Goal: Information Seeking & Learning: Find specific fact

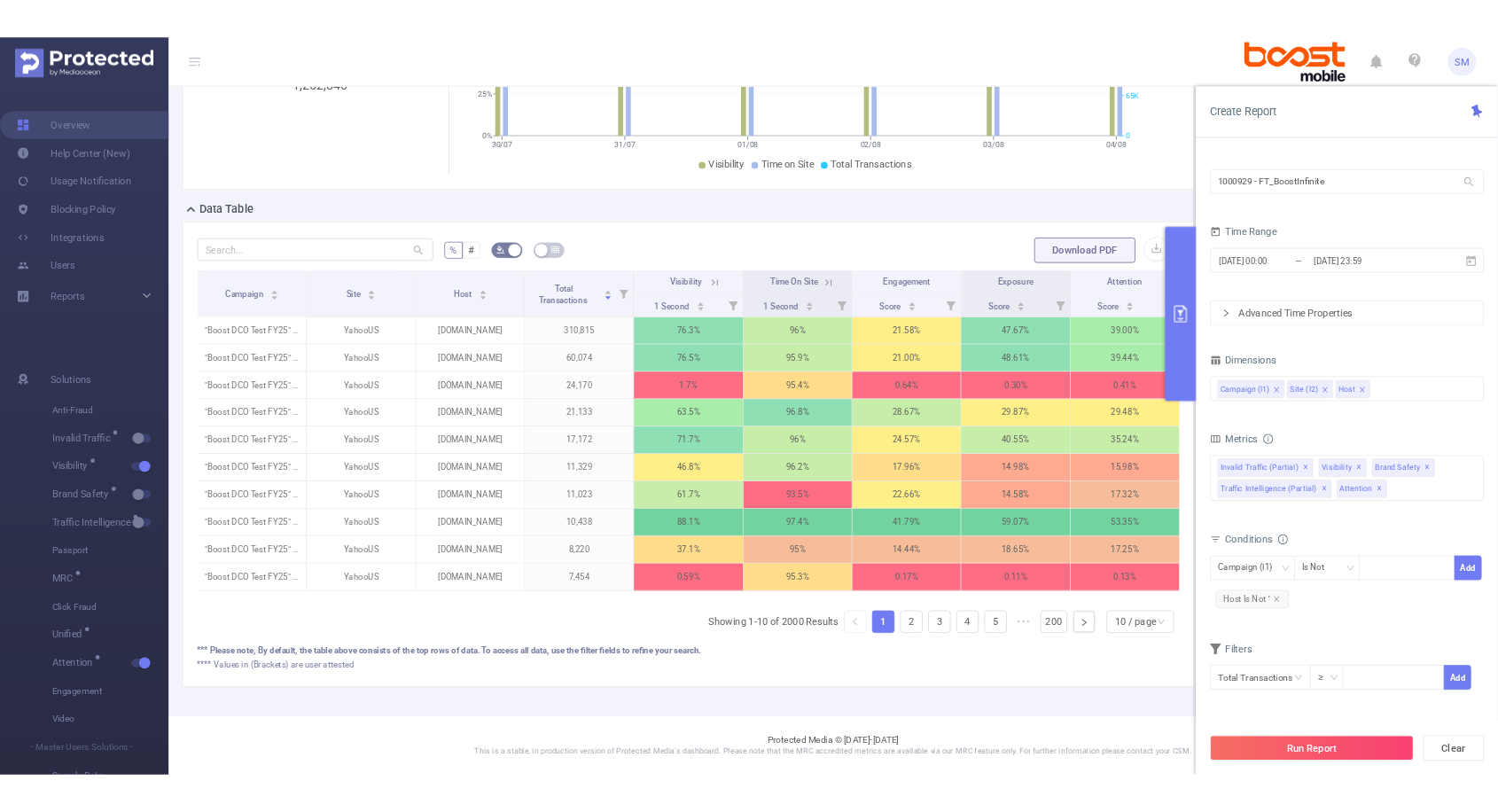
scroll to position [0, 4]
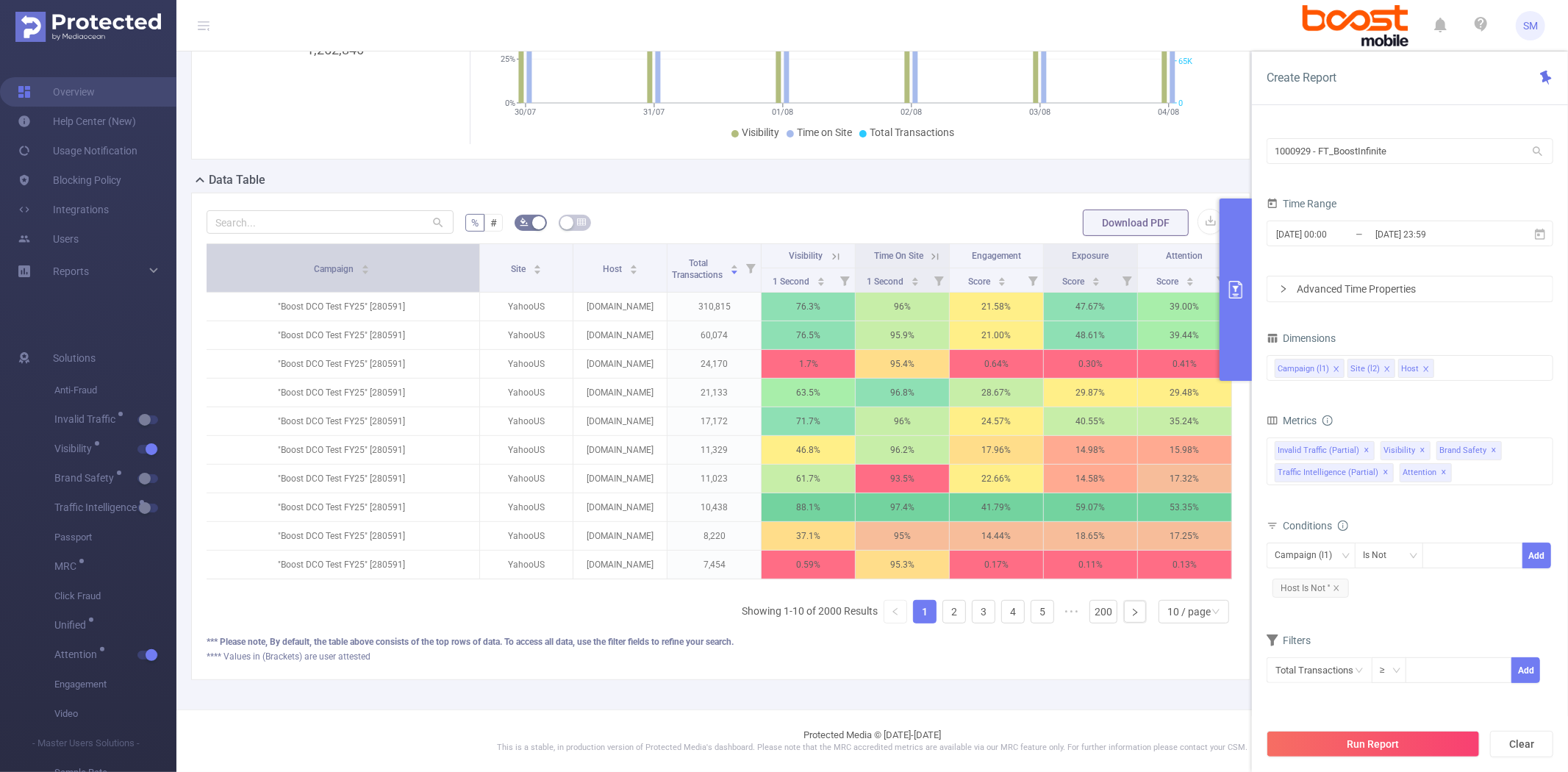
drag, startPoint x: 313, startPoint y: 248, endPoint x: 469, endPoint y: 243, distance: 156.1
click at [469, 244] on th "Campaign" at bounding box center [342, 268] width 275 height 48
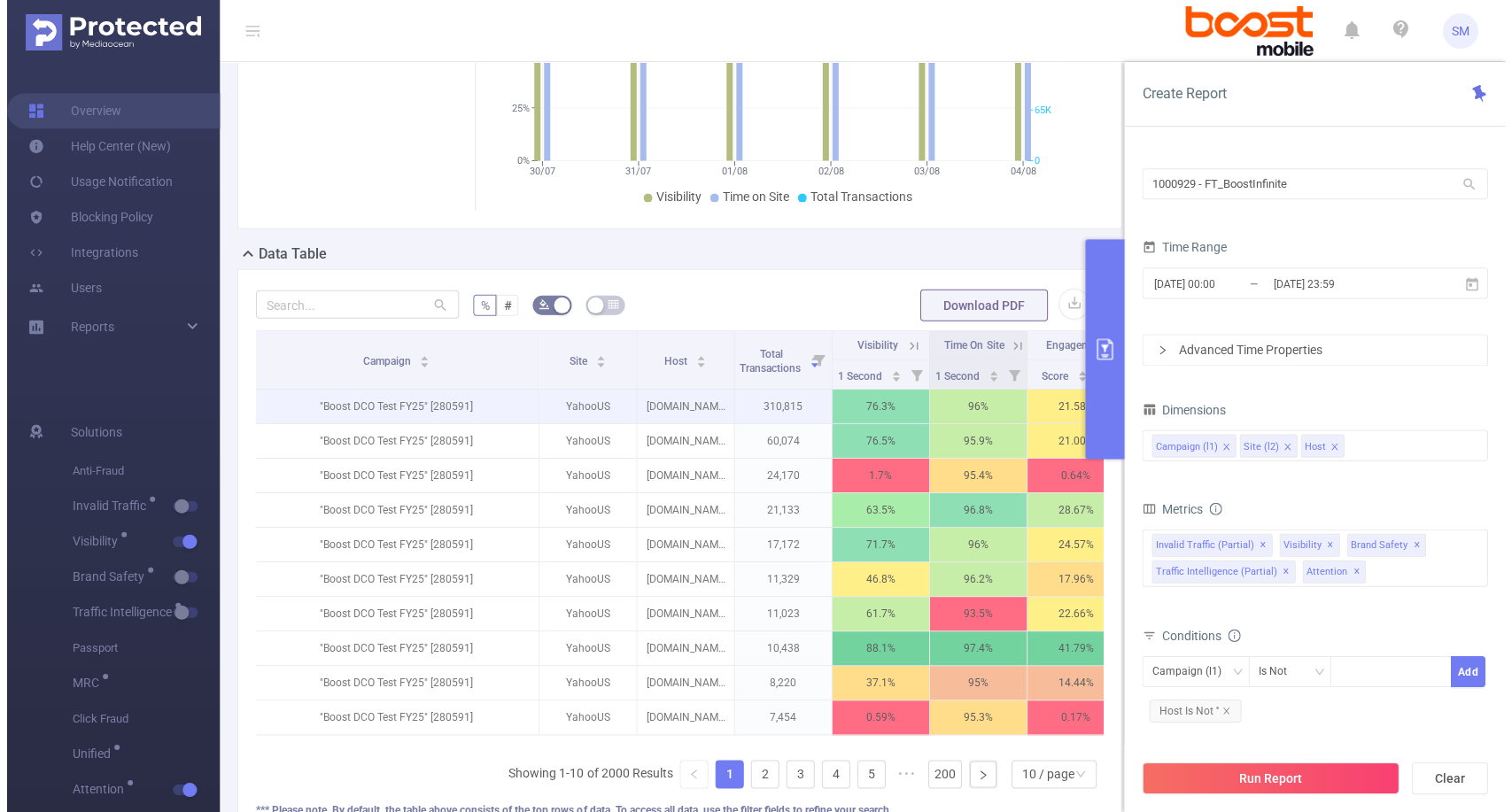
scroll to position [249, 0]
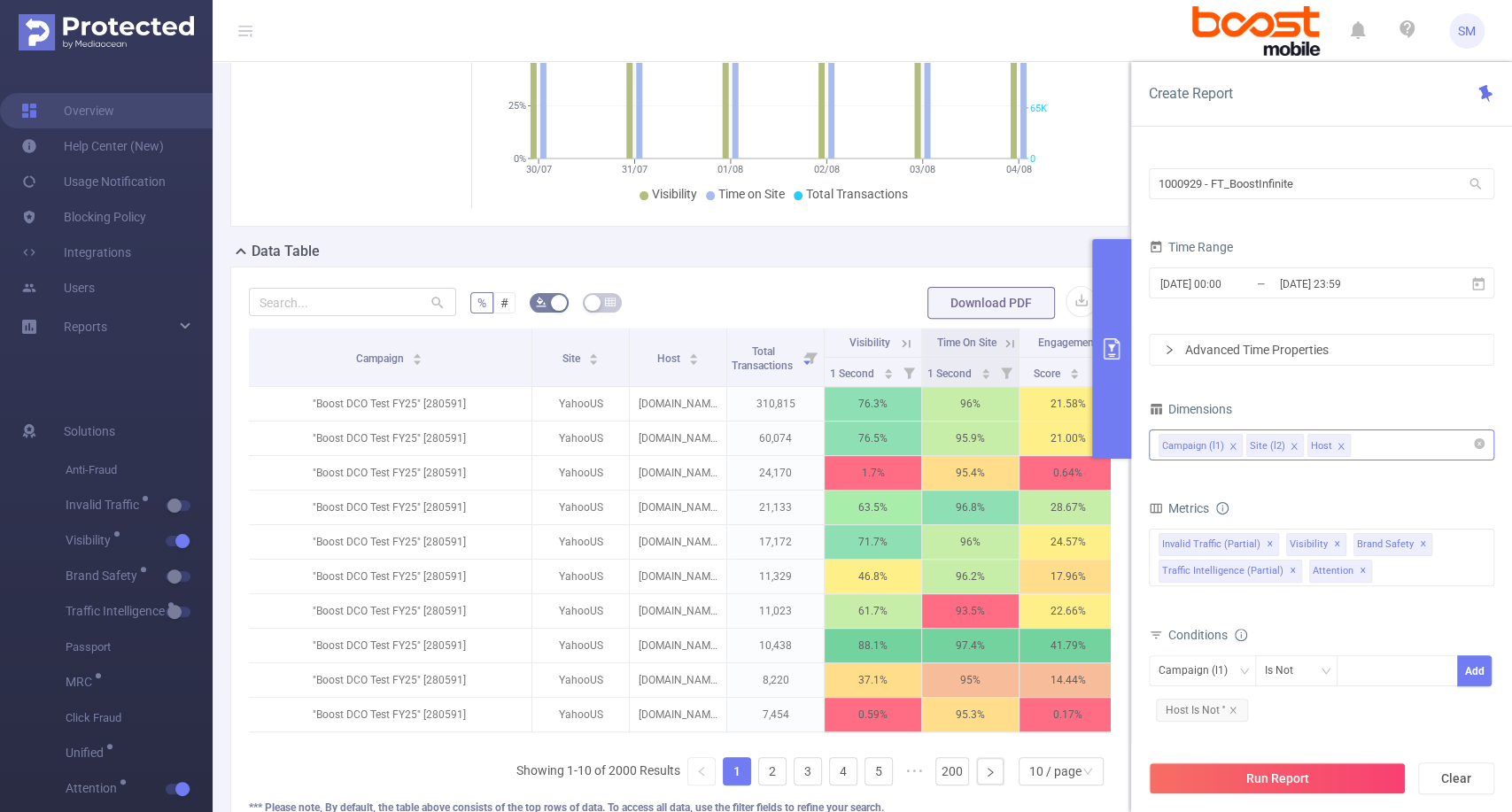
click at [1374, 454] on div "Campaign (l1) Site (l2) Host" at bounding box center [1322, 445] width 326 height 29
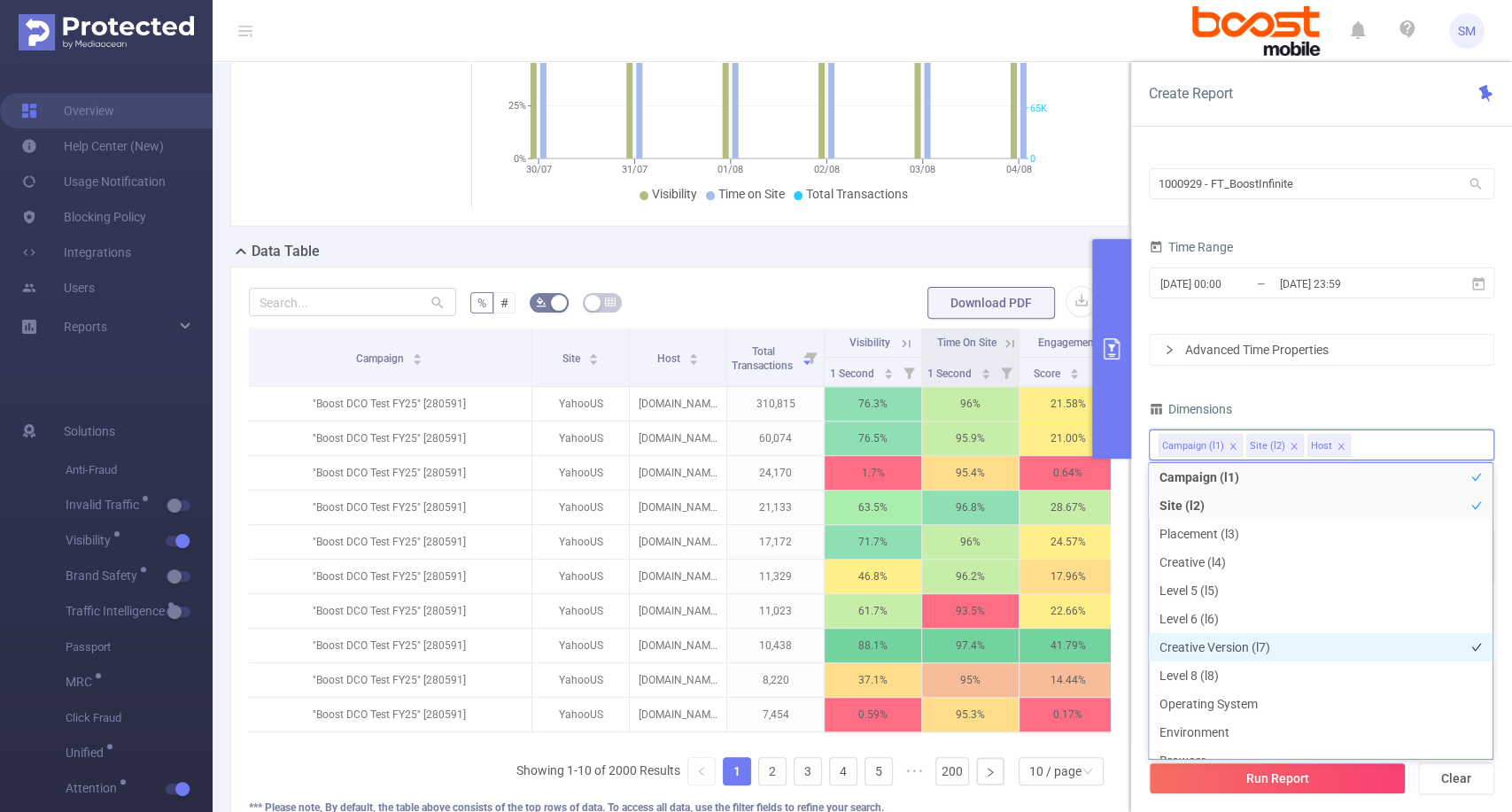
click at [1324, 635] on li "Creative Version (l7)" at bounding box center [1321, 647] width 344 height 28
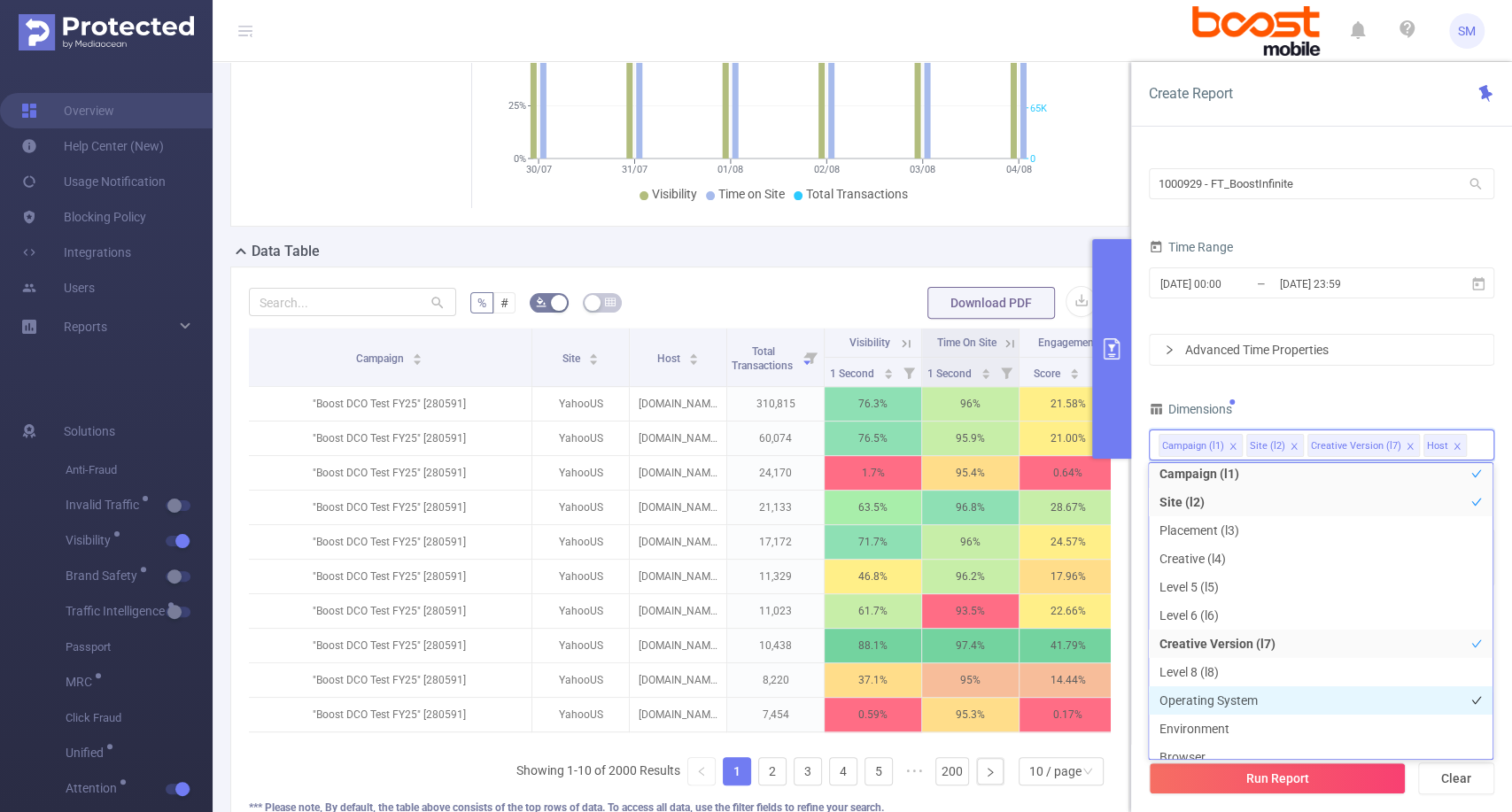
scroll to position [58, 0]
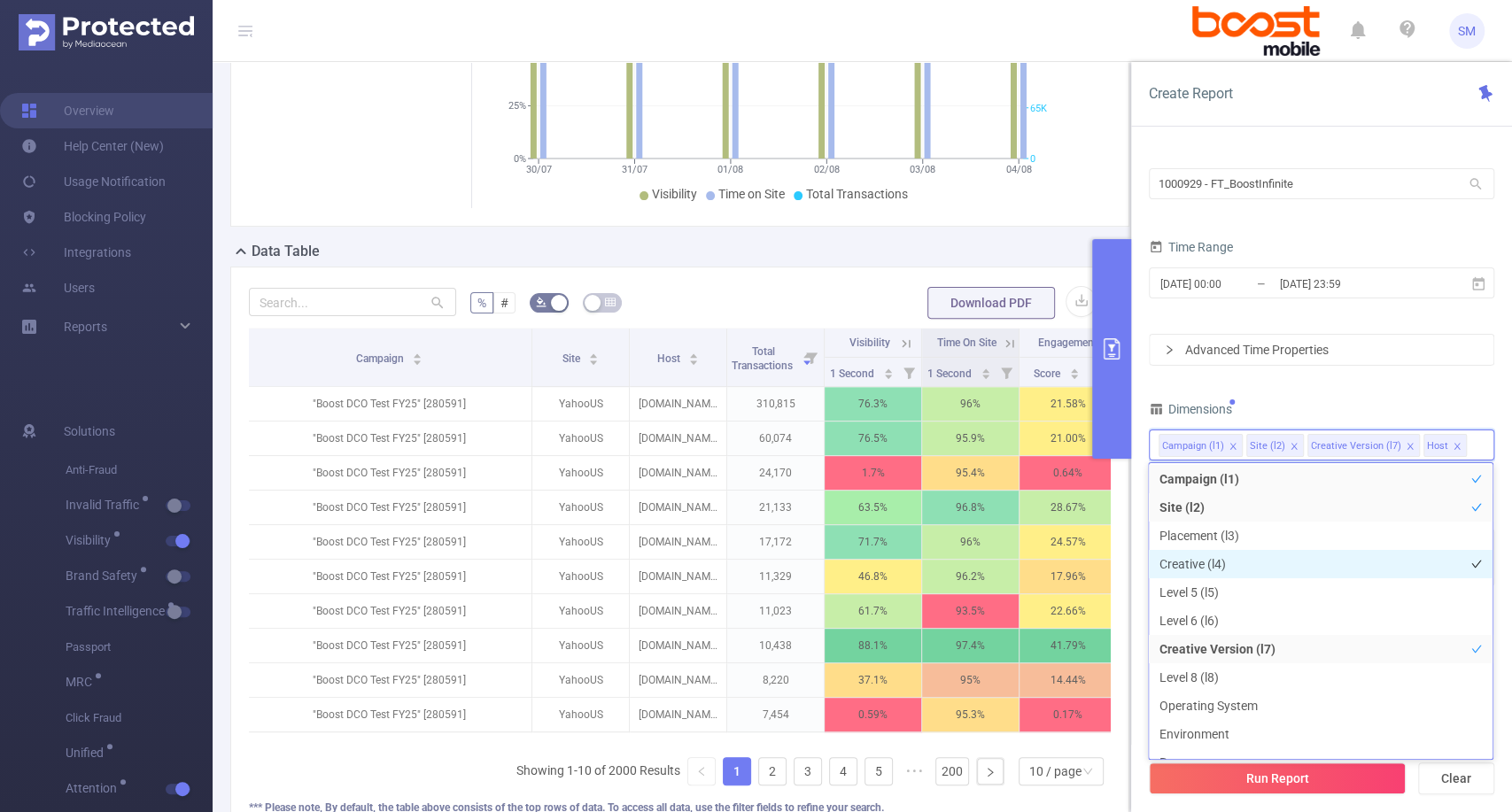
click at [1281, 568] on li "Creative (l4)" at bounding box center [1321, 564] width 344 height 28
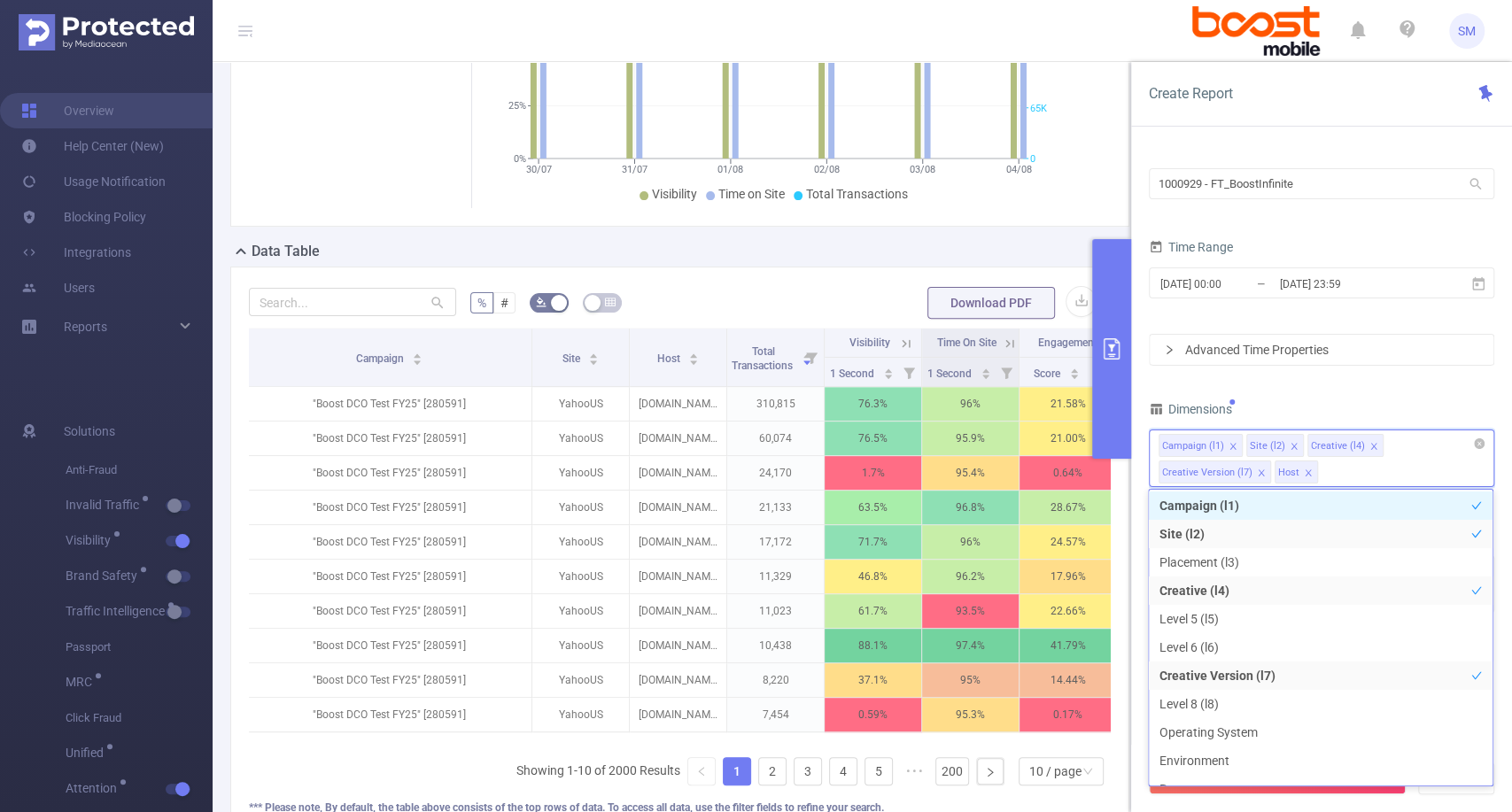
scroll to position [32, 0]
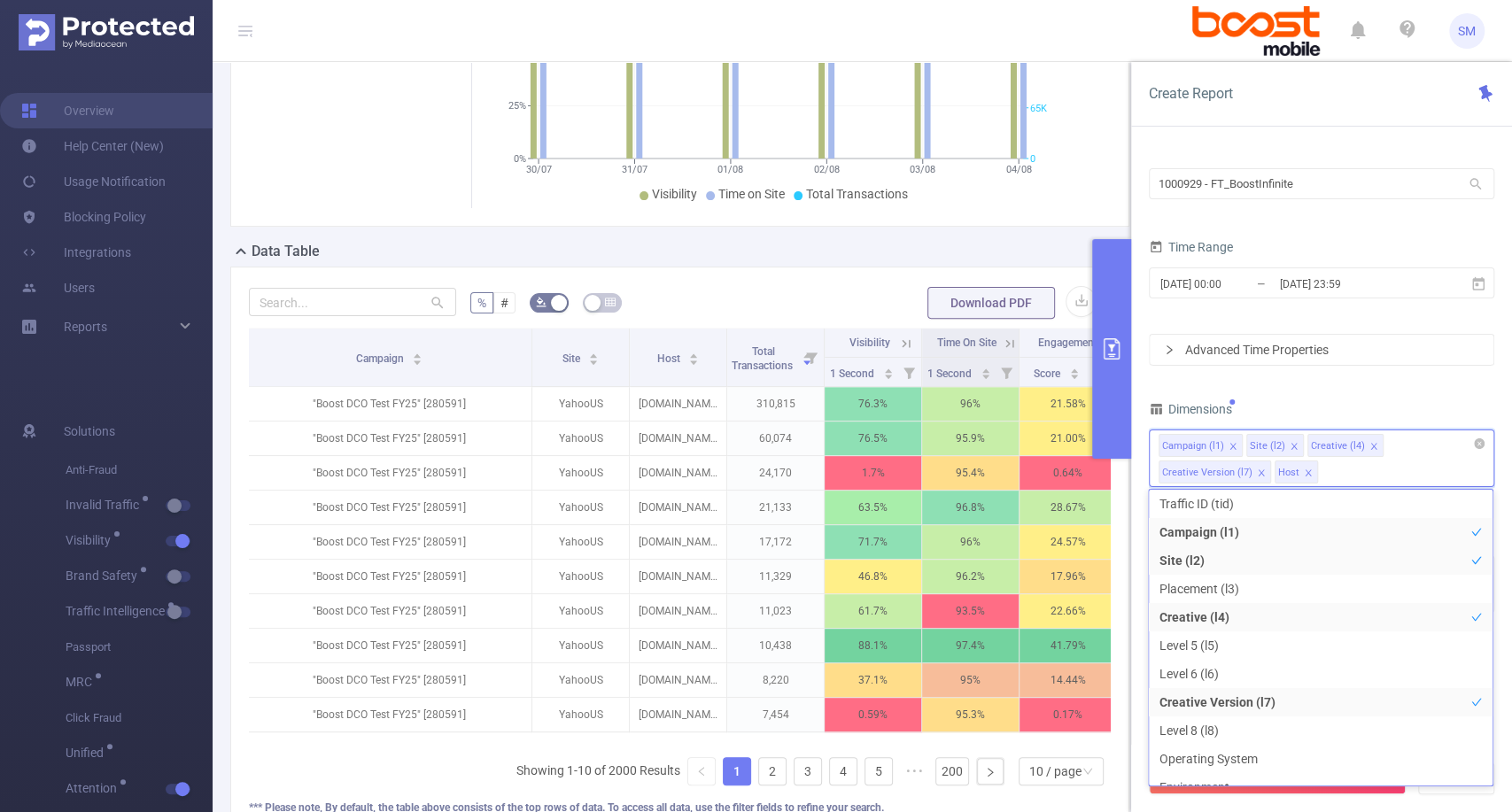
click at [1303, 471] on icon "icon: close" at bounding box center [1307, 472] width 9 height 9
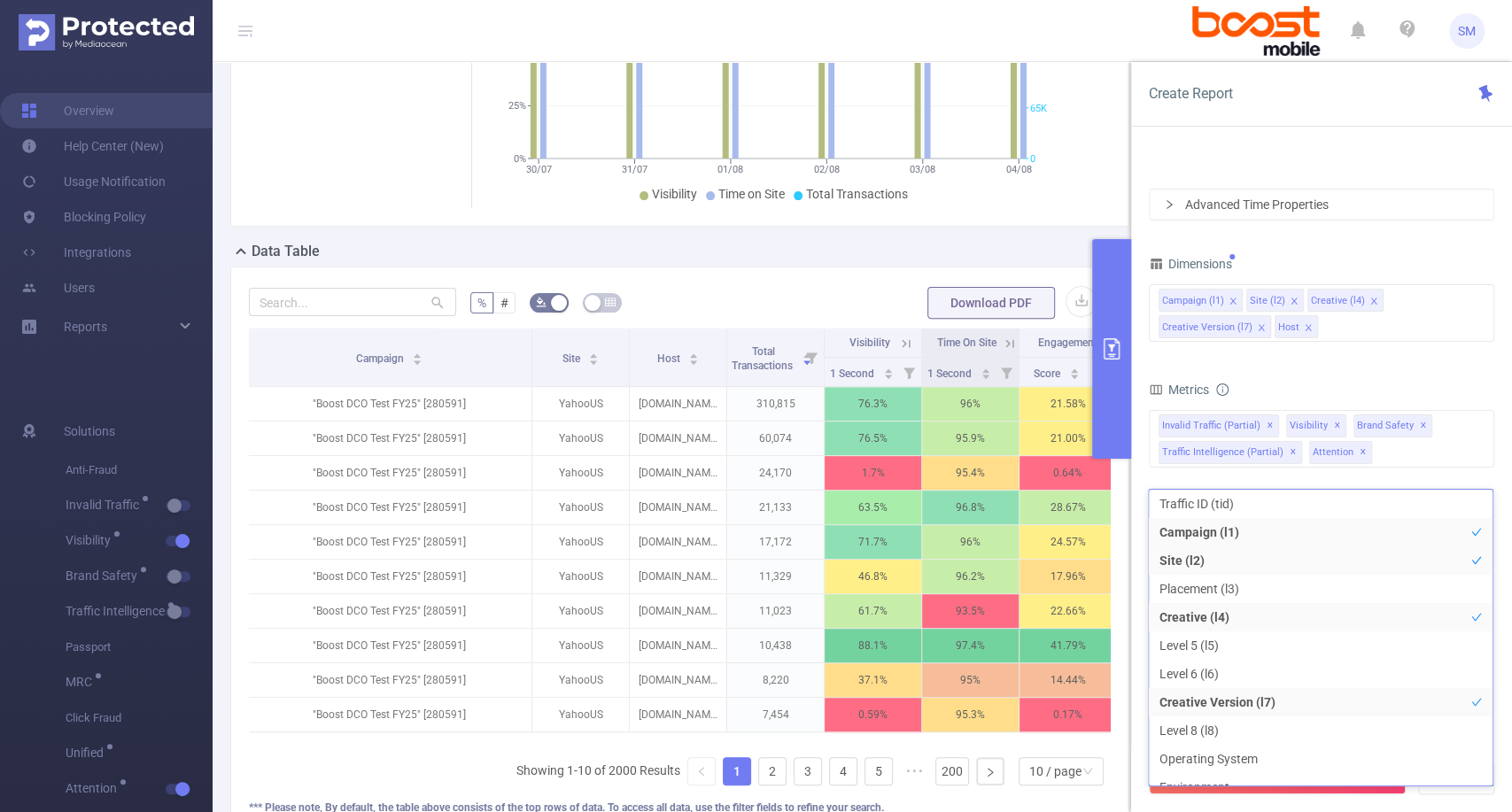
click at [1281, 389] on div "Metrics" at bounding box center [1322, 392] width 345 height 29
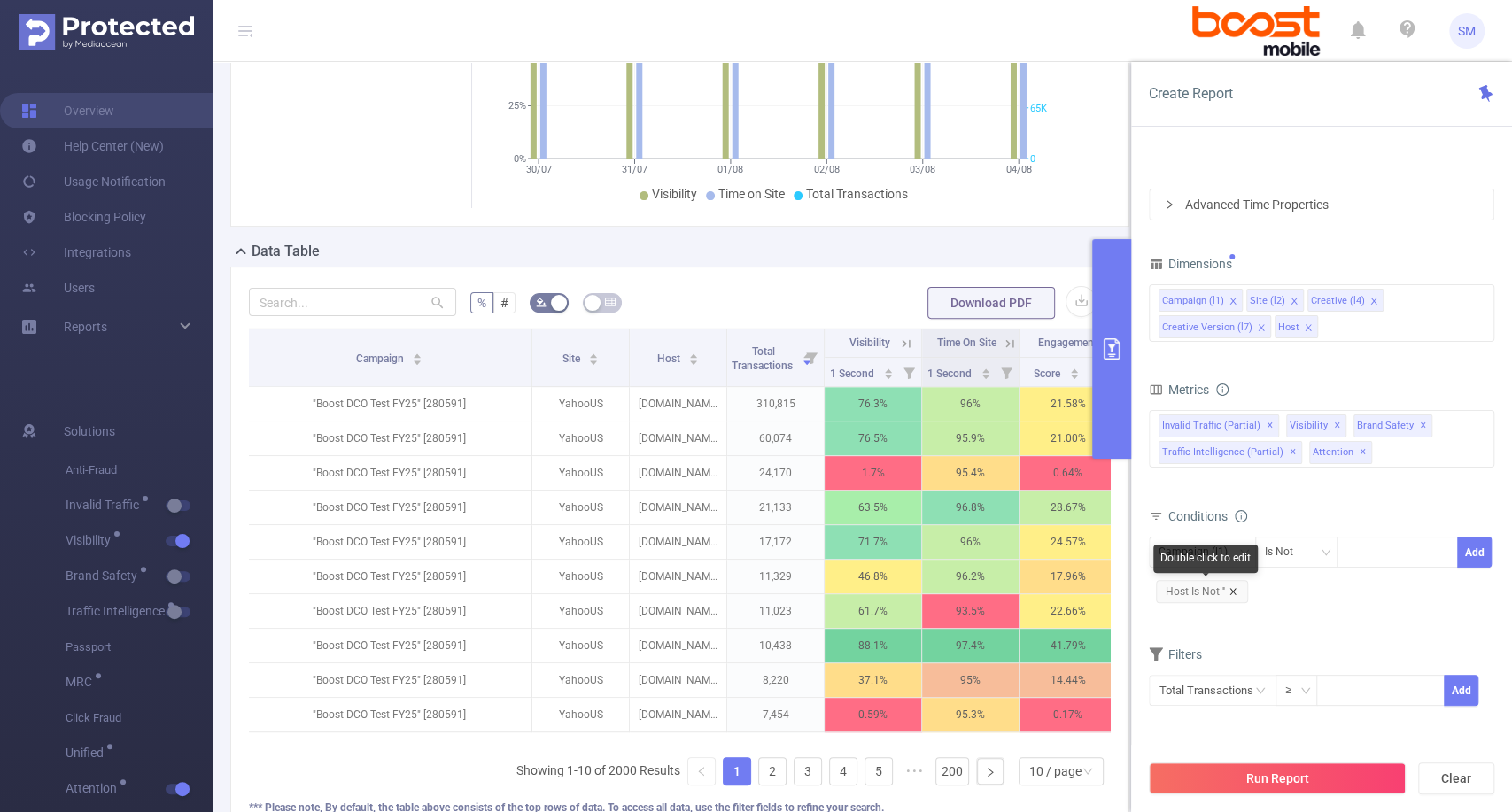
click at [1230, 587] on icon "icon: close" at bounding box center [1233, 591] width 9 height 9
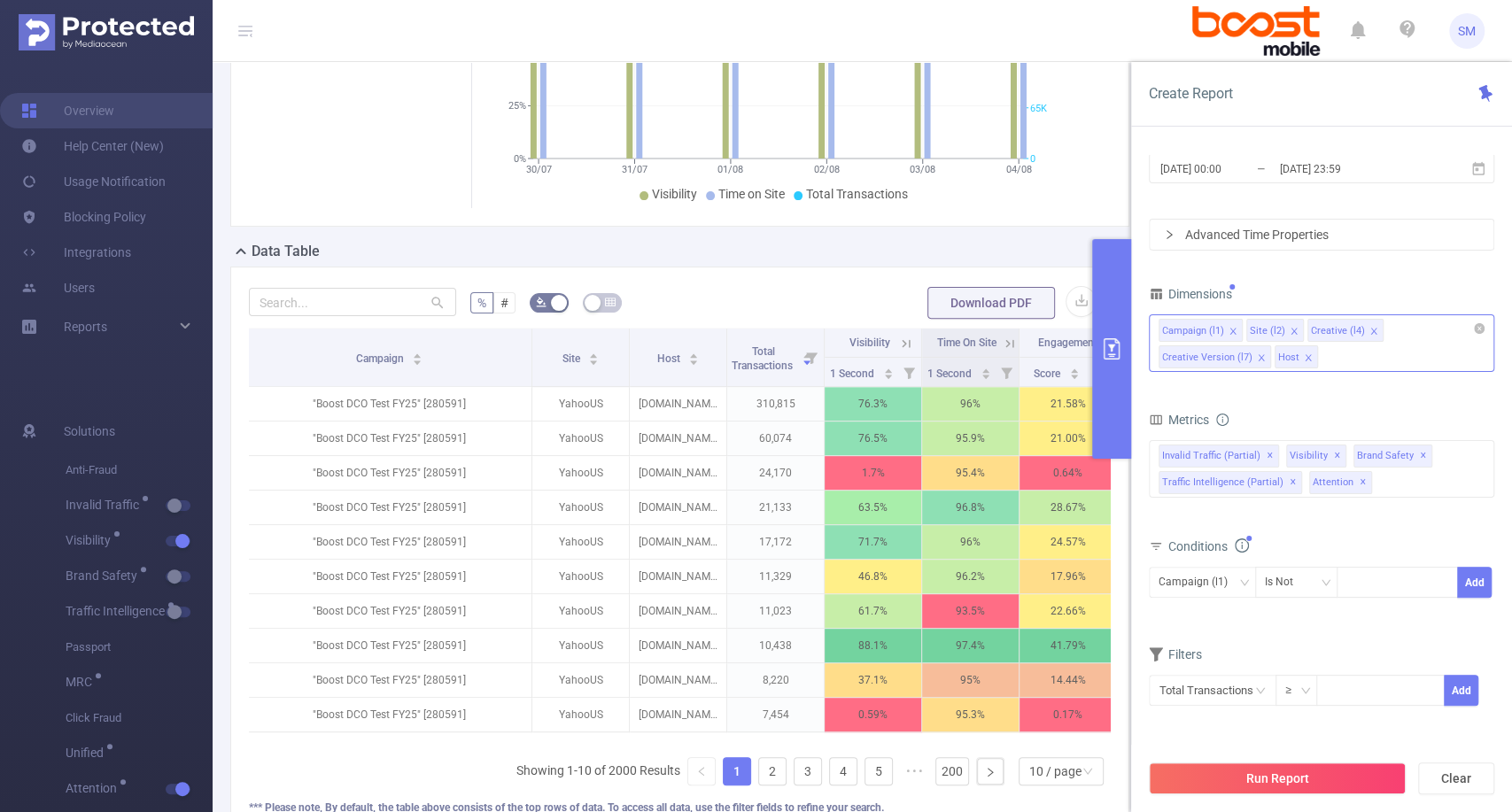
click at [1303, 353] on icon "icon: close" at bounding box center [1307, 357] width 9 height 9
click at [1232, 783] on button "Run Report" at bounding box center [1277, 778] width 257 height 32
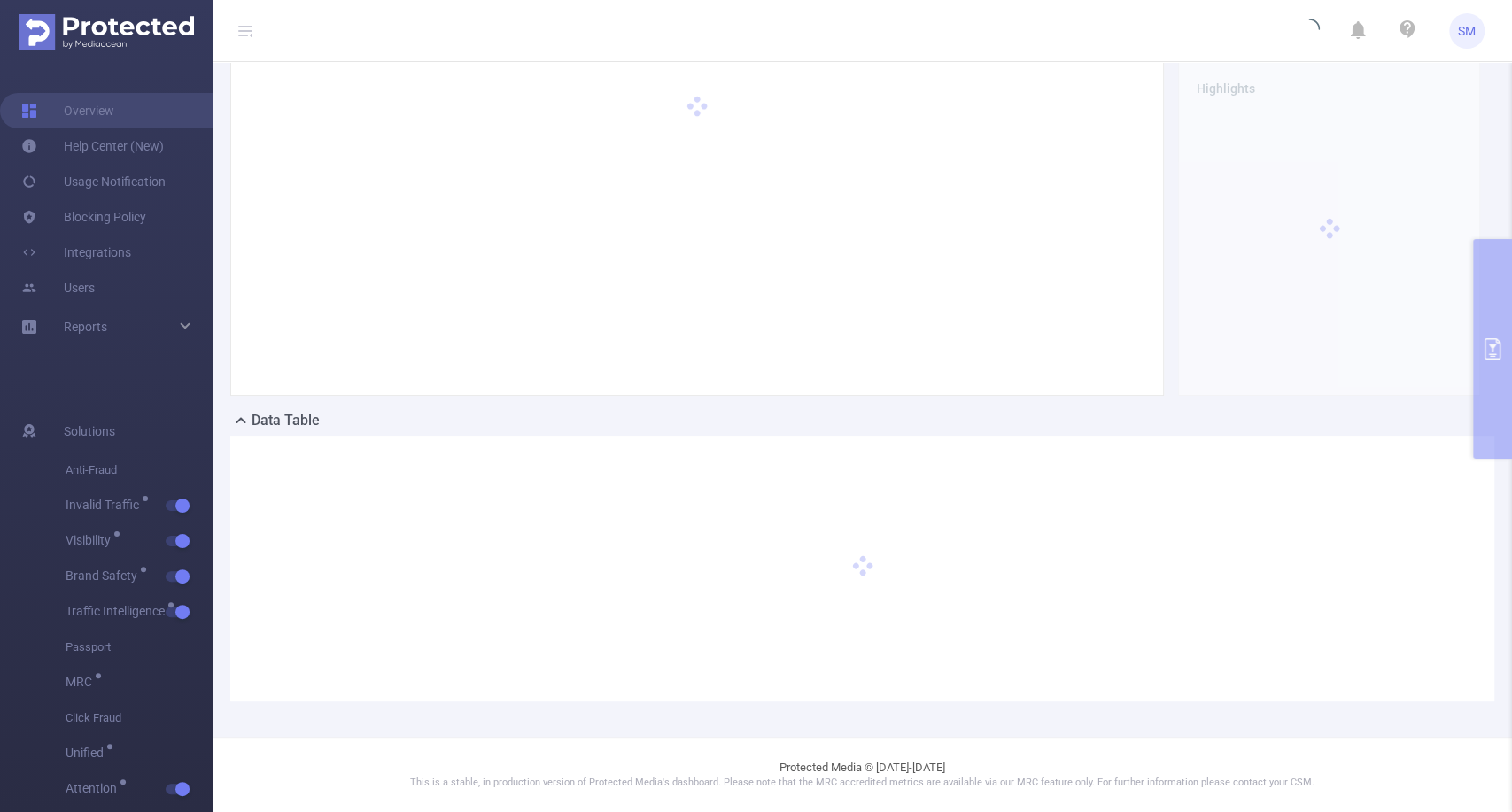
scroll to position [79, 0]
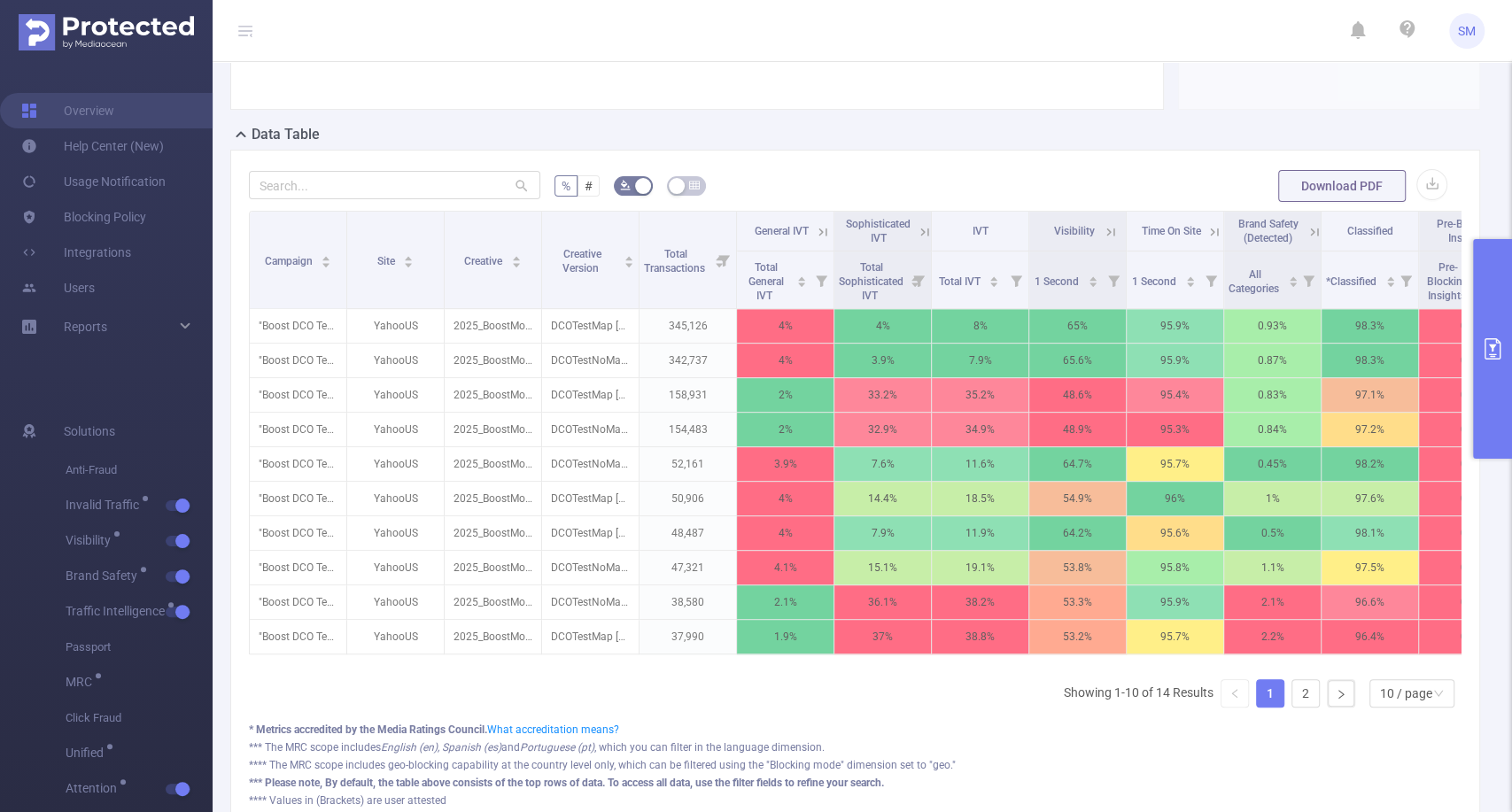
scroll to position [350, 0]
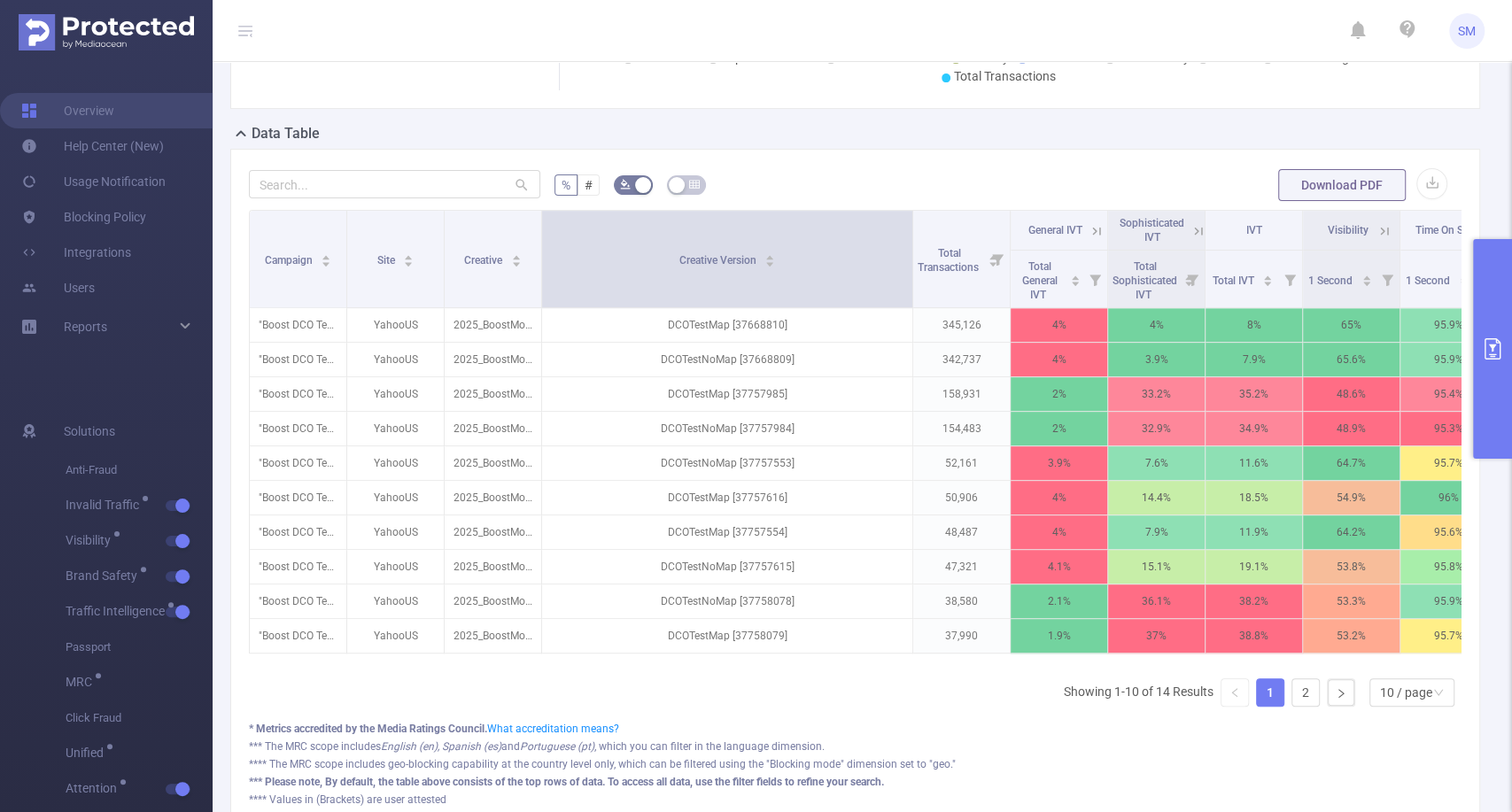
drag, startPoint x: 638, startPoint y: 259, endPoint x: 910, endPoint y: 259, distance: 272.0
click at [910, 259] on span at bounding box center [911, 258] width 9 height 96
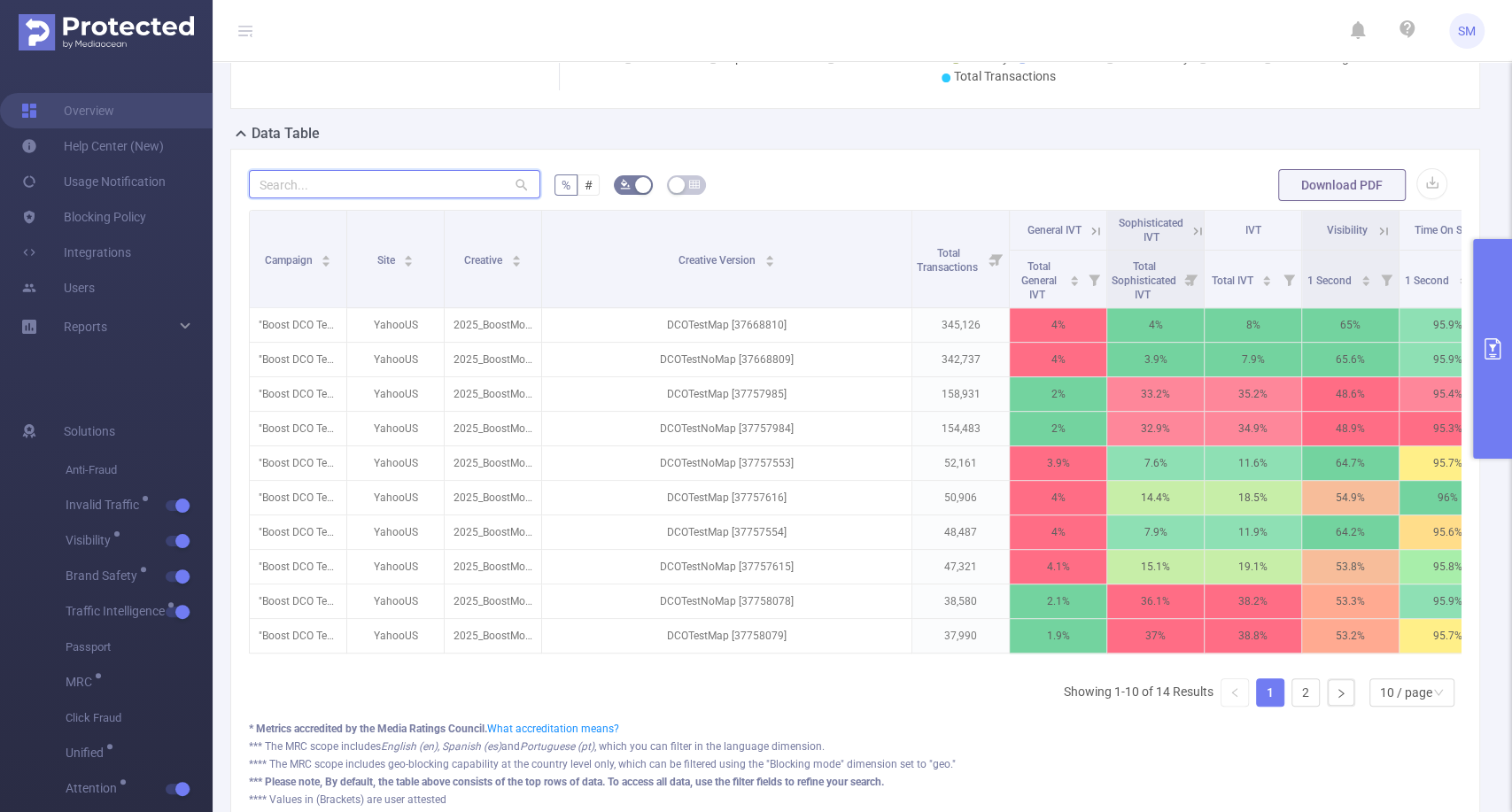
click at [477, 198] on input "text" at bounding box center [394, 183] width 291 height 28
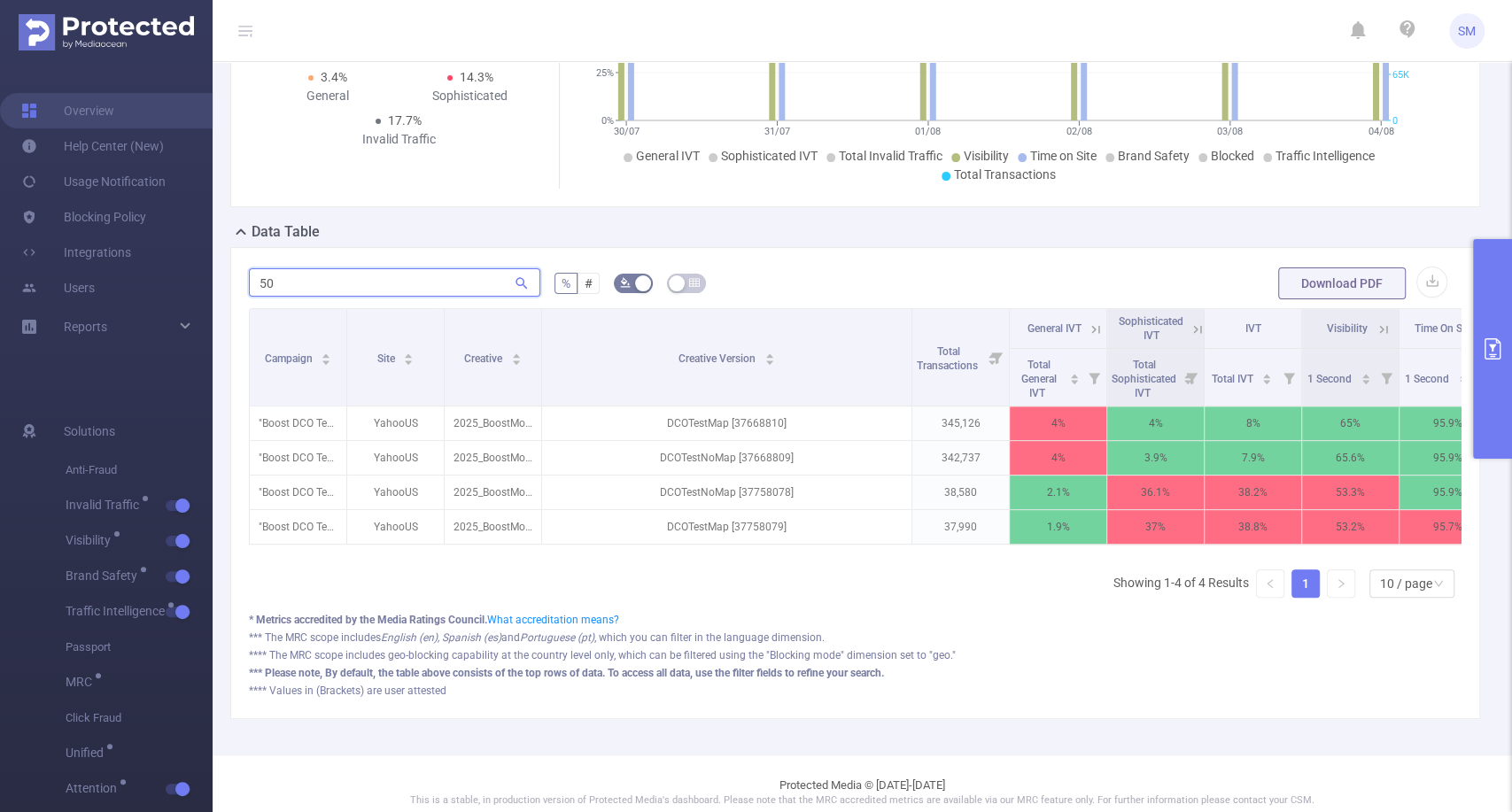
scroll to position [299, 0]
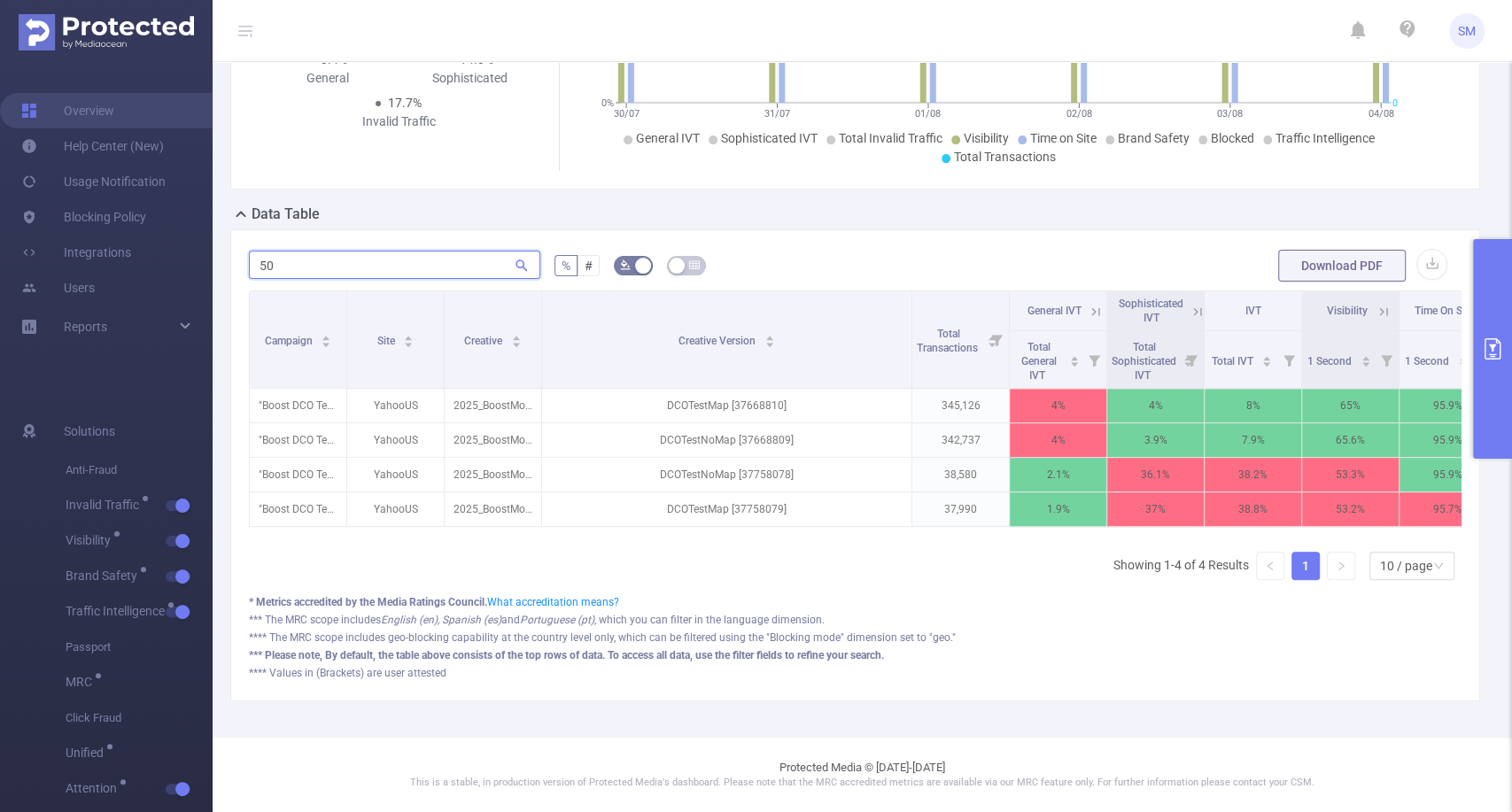
type input "5"
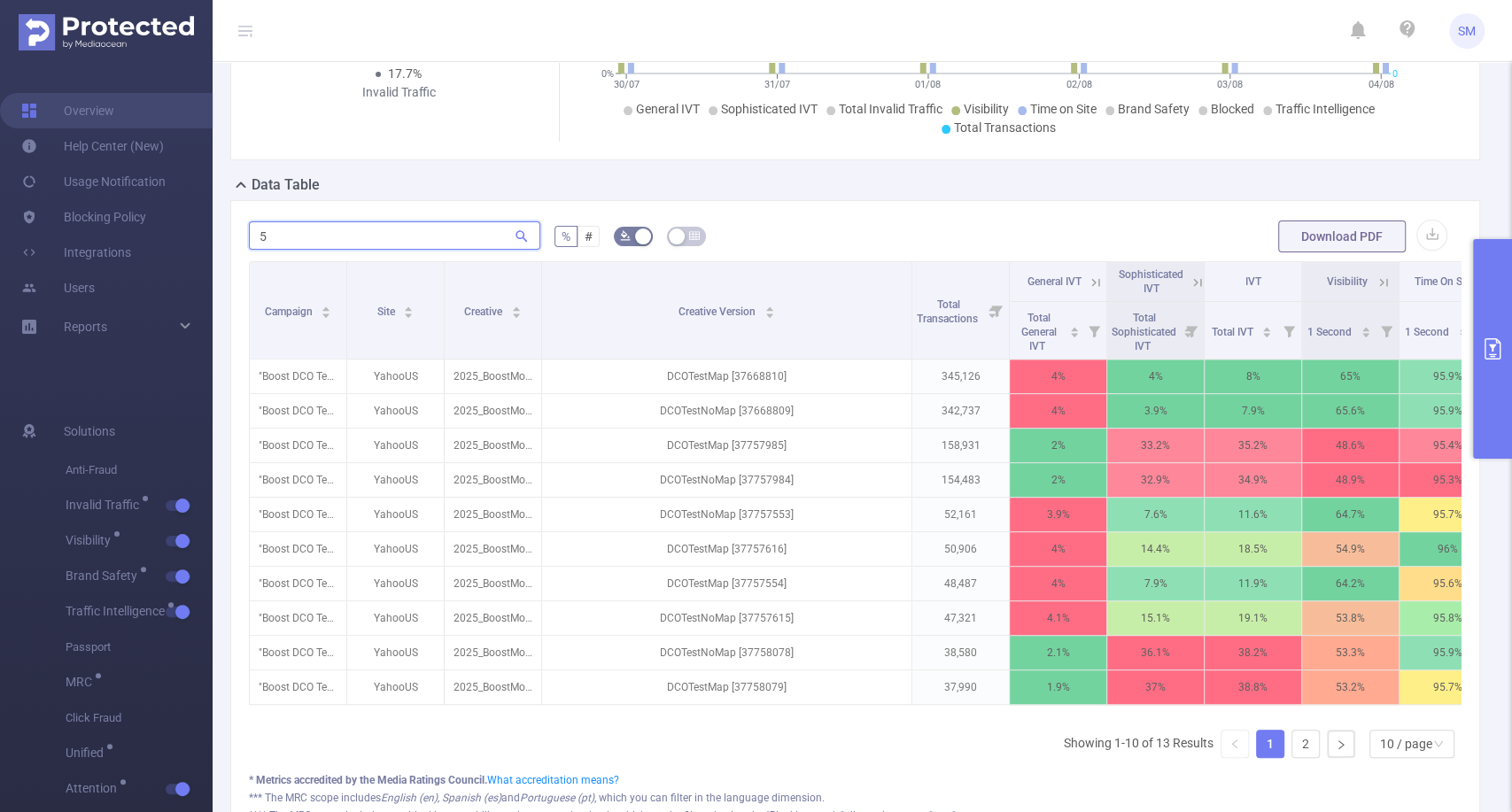
scroll to position [350, 0]
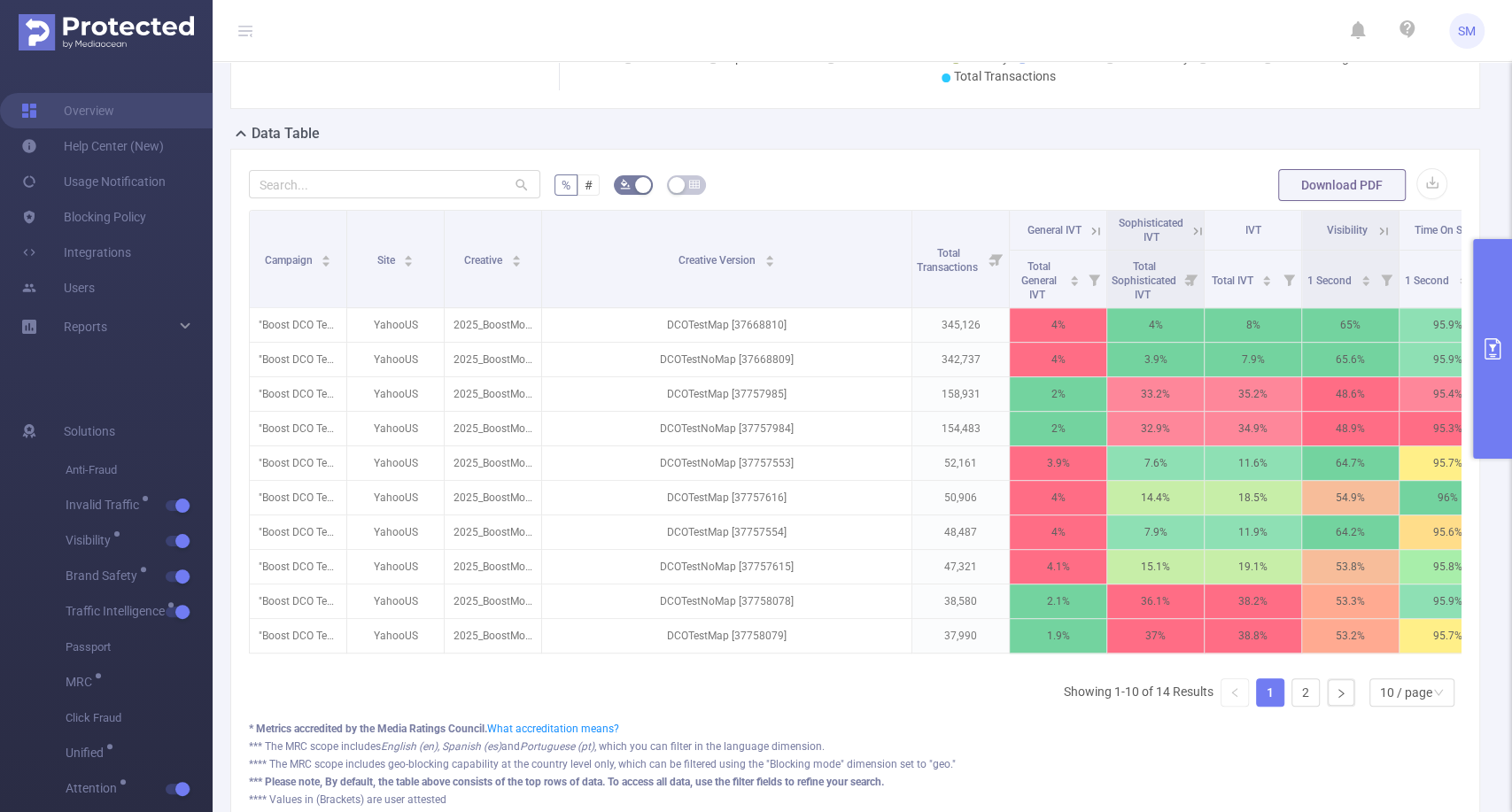
click at [1506, 301] on button "primary" at bounding box center [1493, 348] width 39 height 219
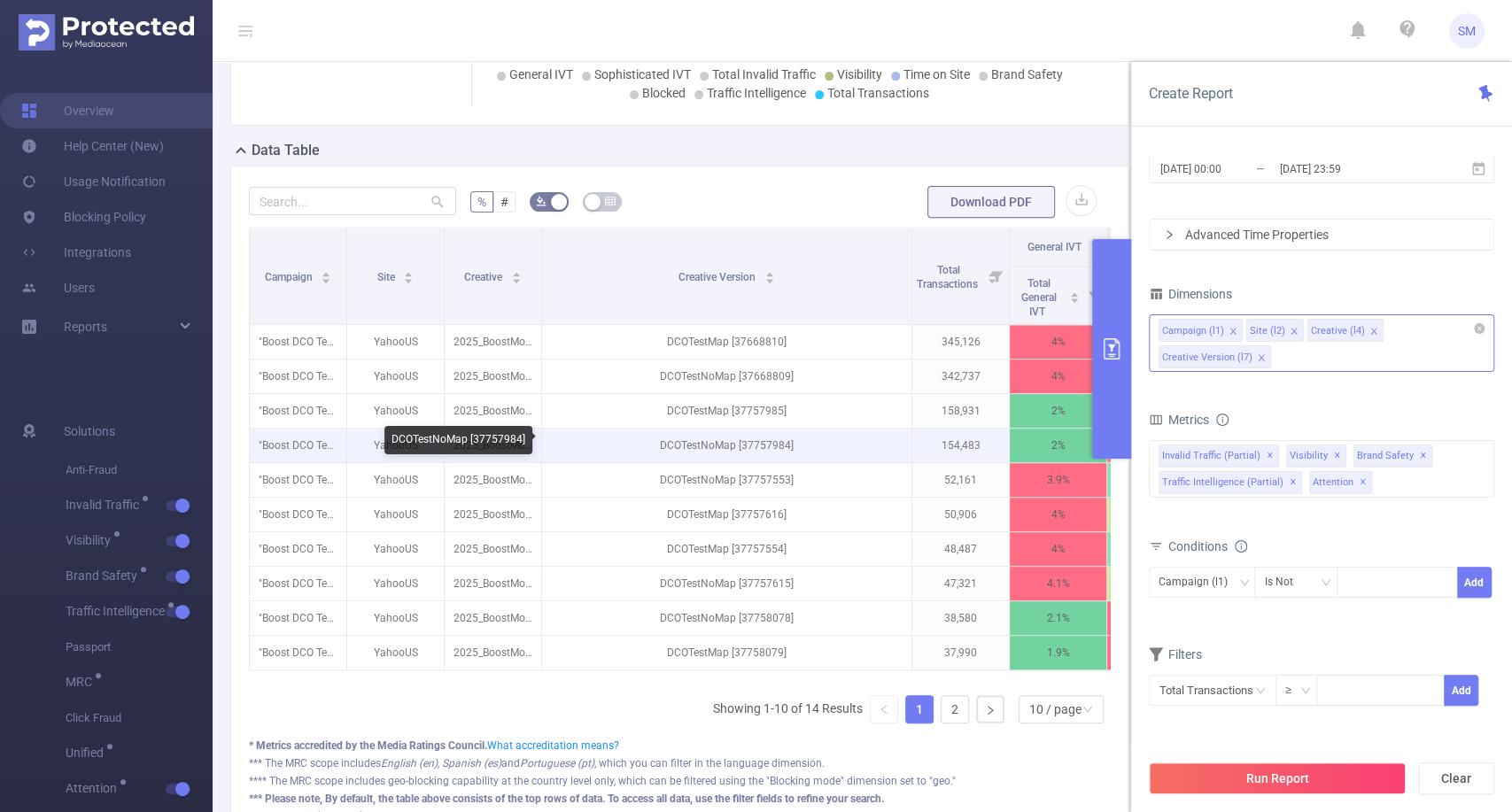
click at [868, 451] on p "DCOTestNoMap [37757984]" at bounding box center [727, 445] width 370 height 34
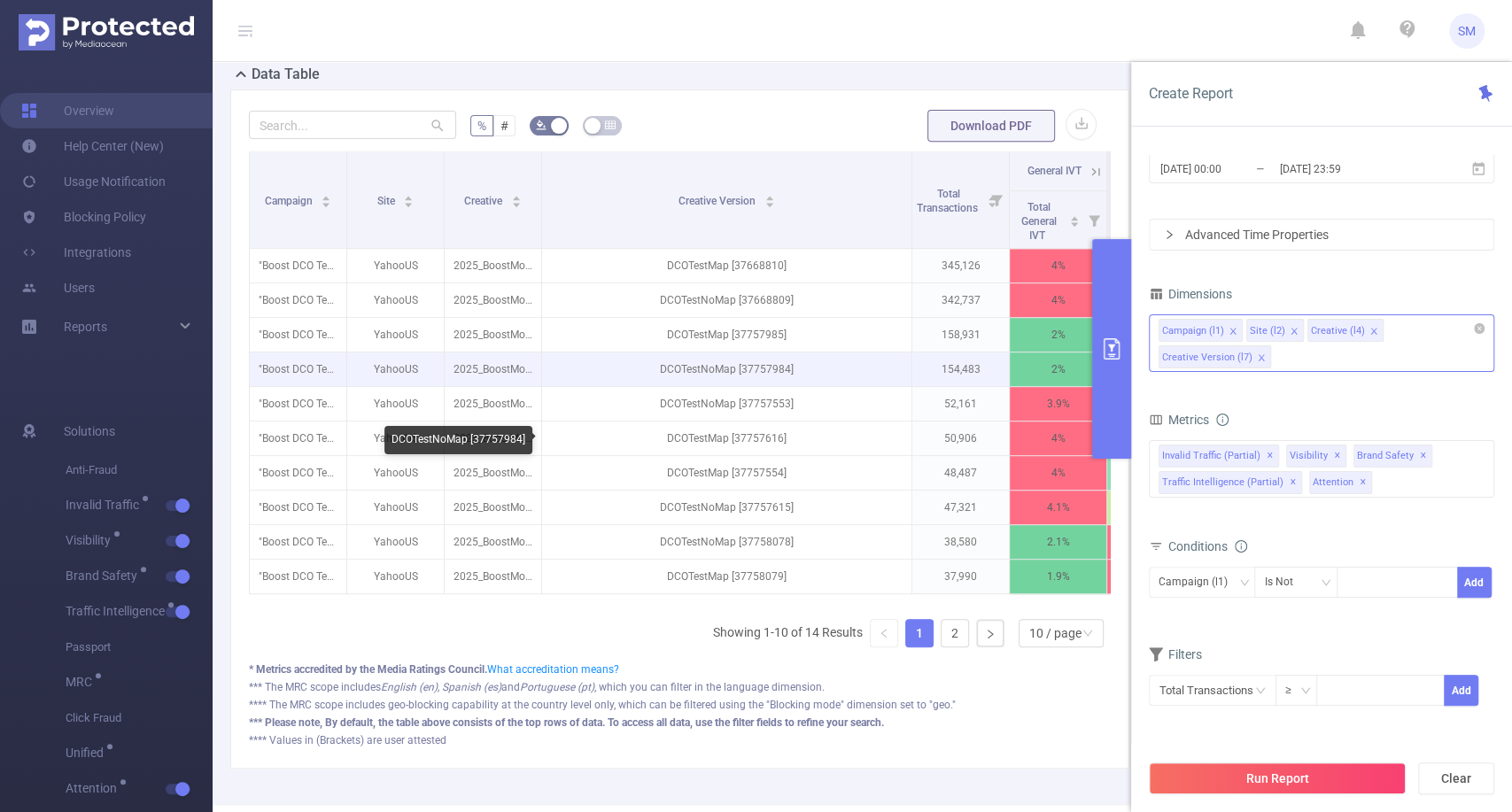
scroll to position [431, 0]
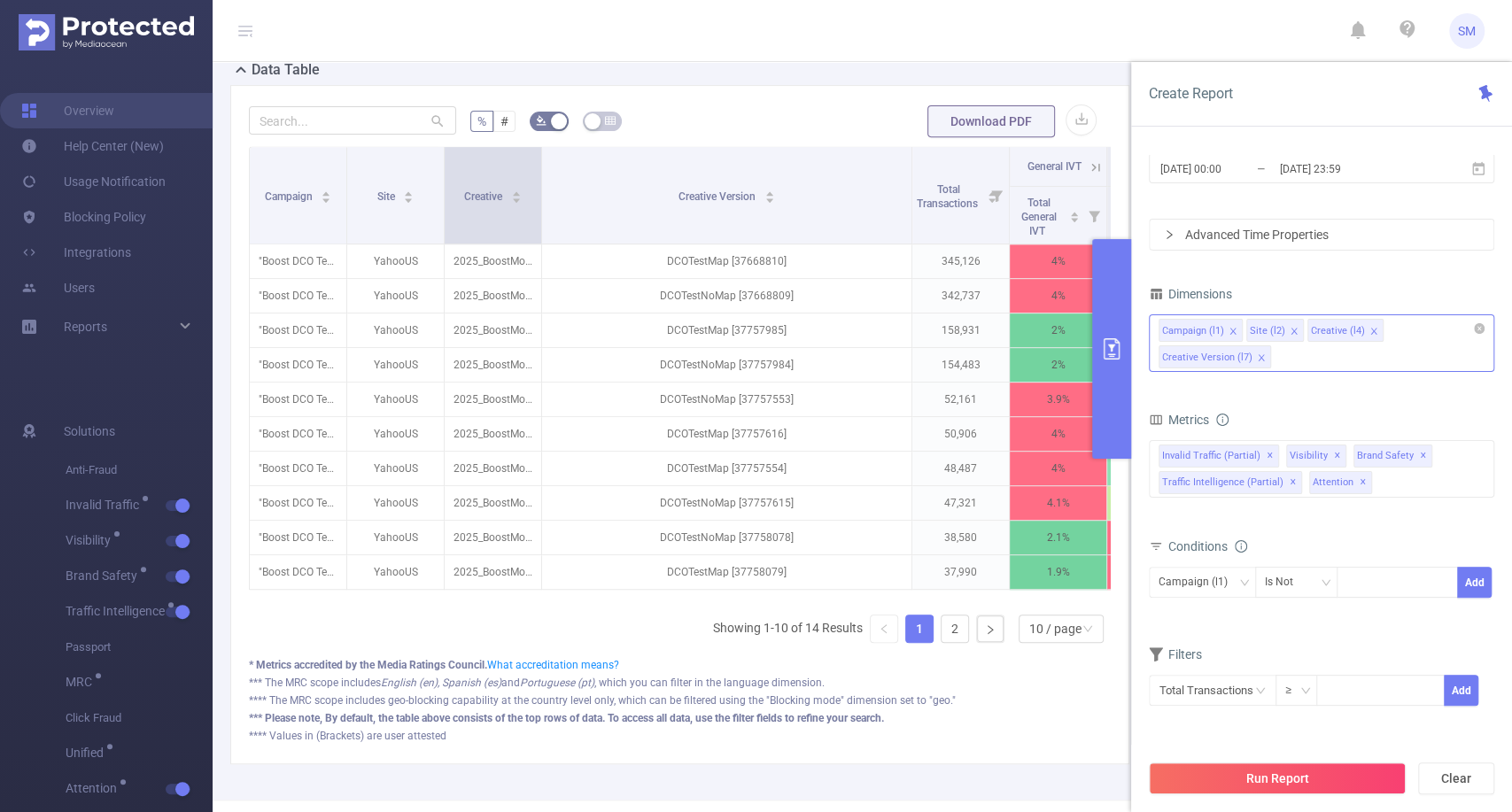
click at [540, 169] on tr "Campaign Site Creative Creative Version Total Transactions General IVT Sophisti…" at bounding box center [1360, 167] width 2221 height 40
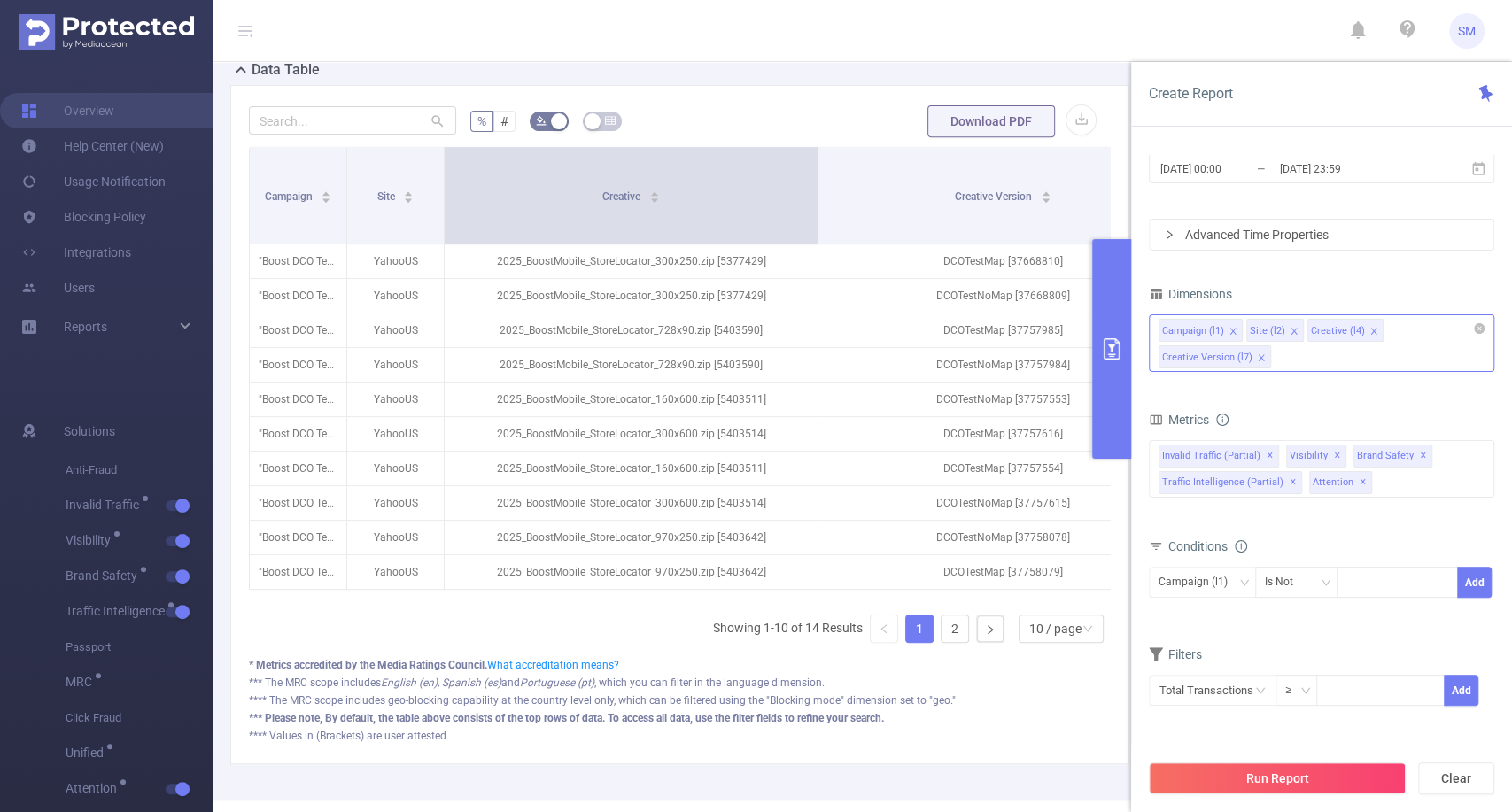
drag, startPoint x: 540, startPoint y: 169, endPoint x: 806, endPoint y: 190, distance: 266.8
click at [813, 190] on span at bounding box center [817, 195] width 9 height 96
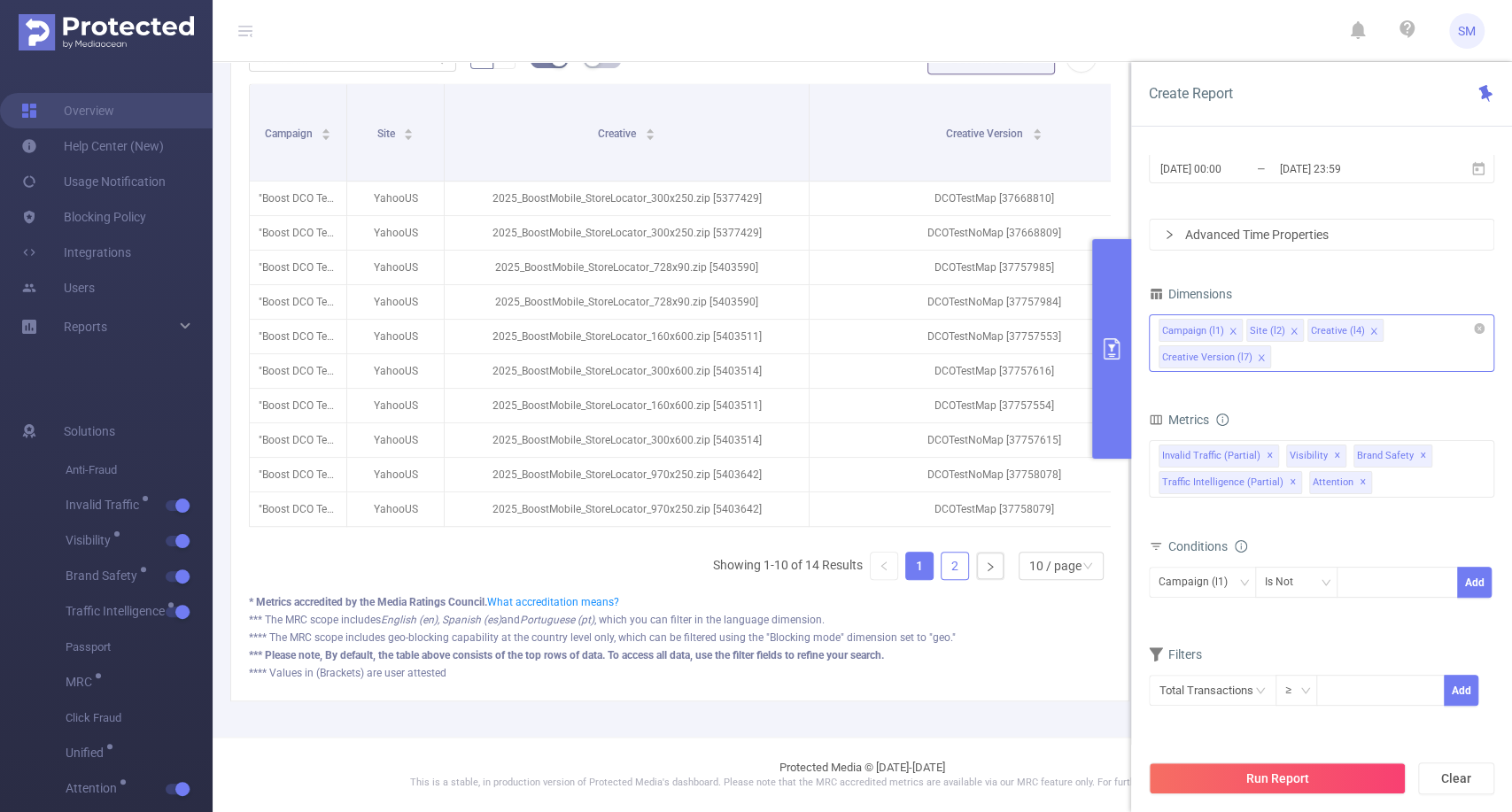
click at [941, 568] on link "2" at bounding box center [954, 566] width 26 height 26
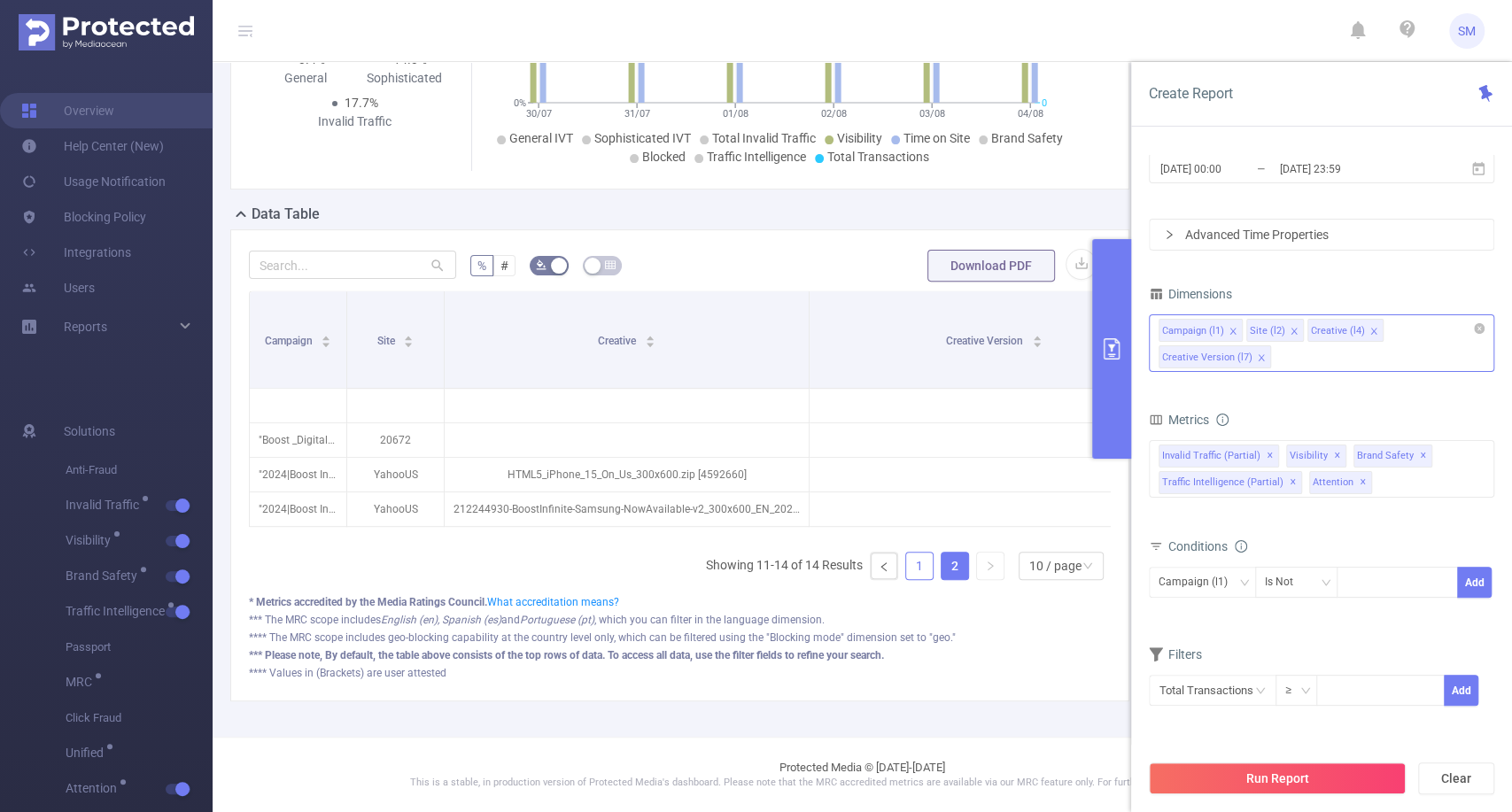
click at [906, 564] on link "1" at bounding box center [919, 566] width 26 height 26
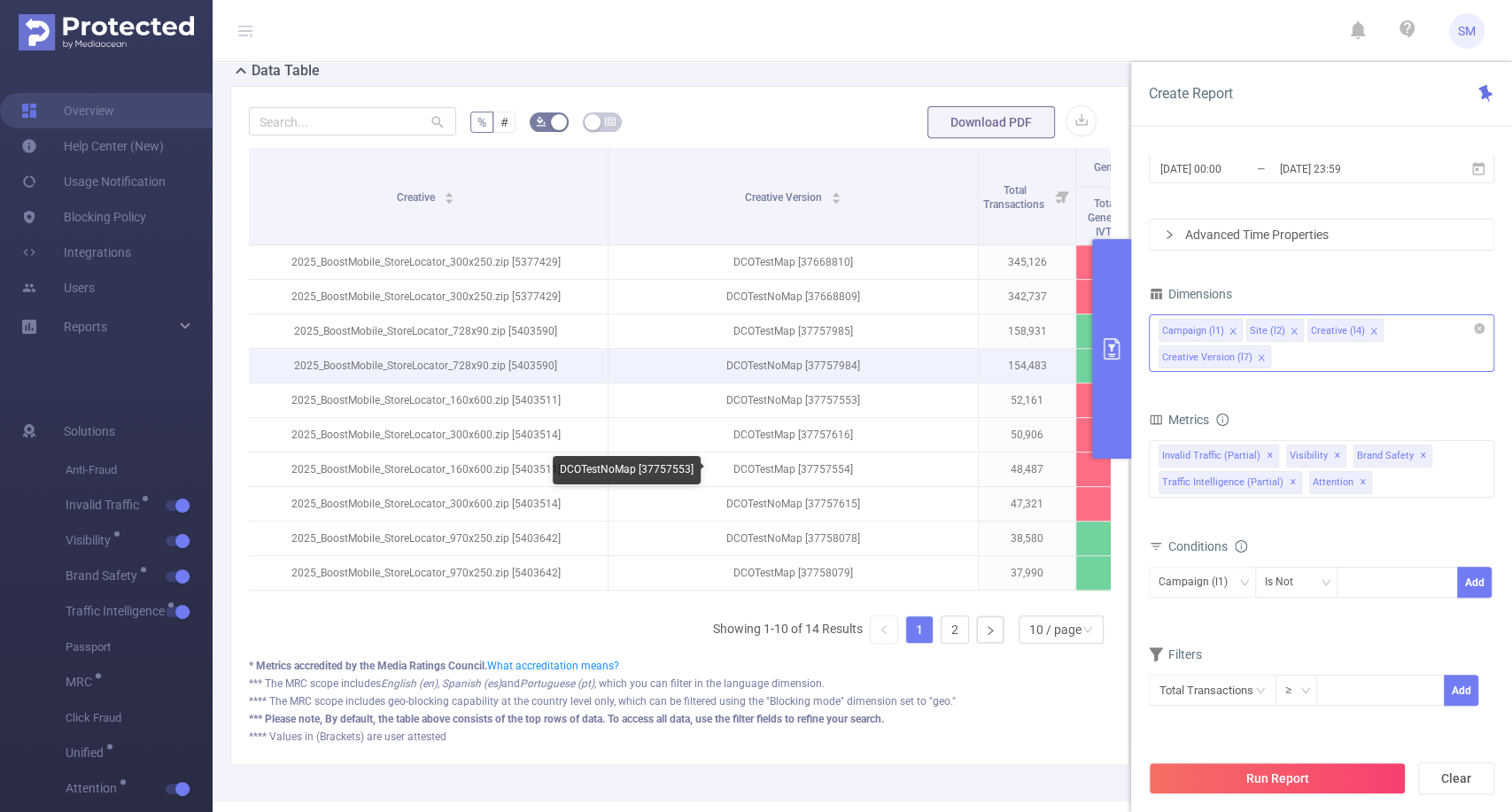
scroll to position [441, 0]
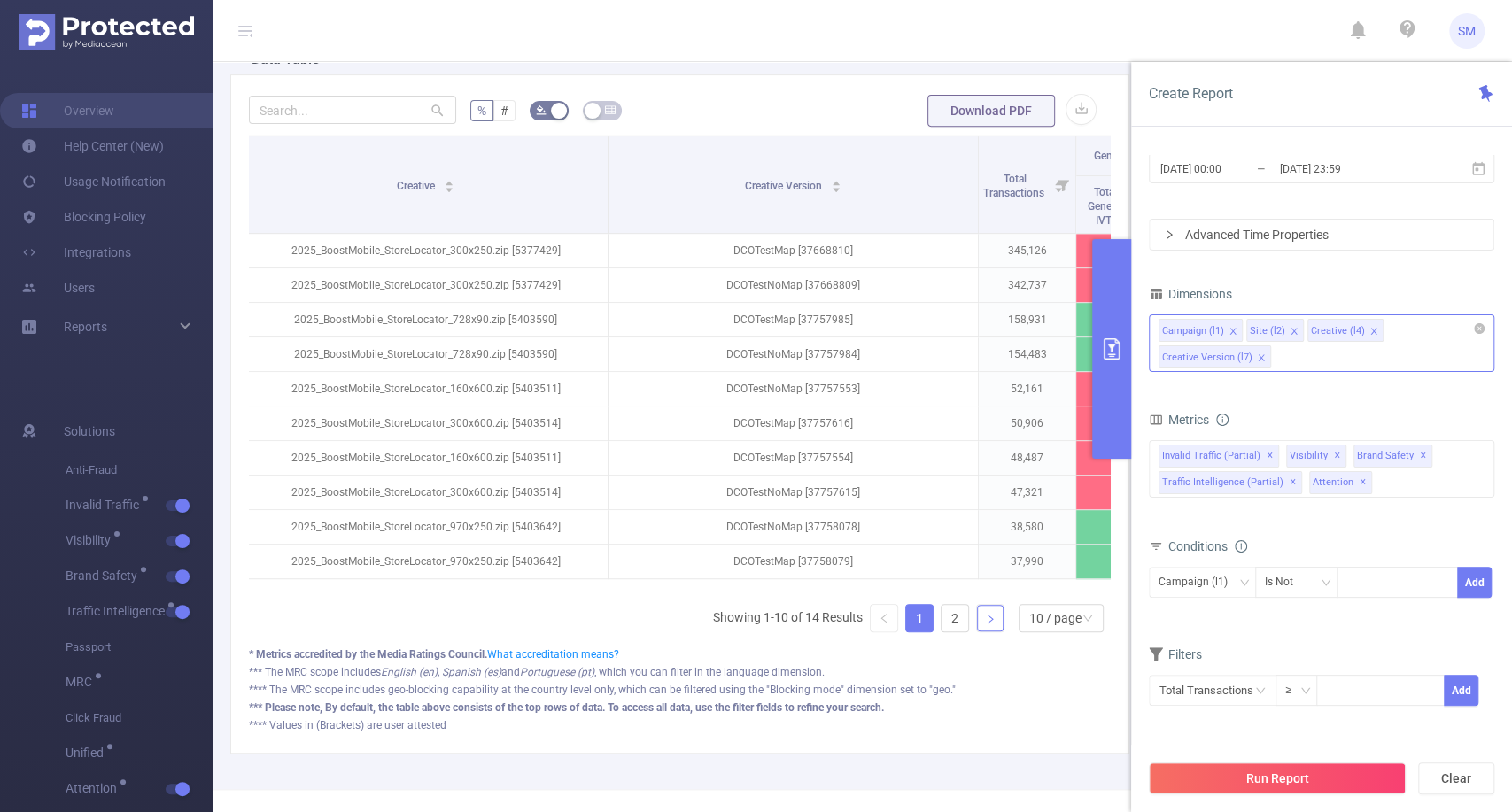
click at [977, 627] on link at bounding box center [990, 617] width 26 height 26
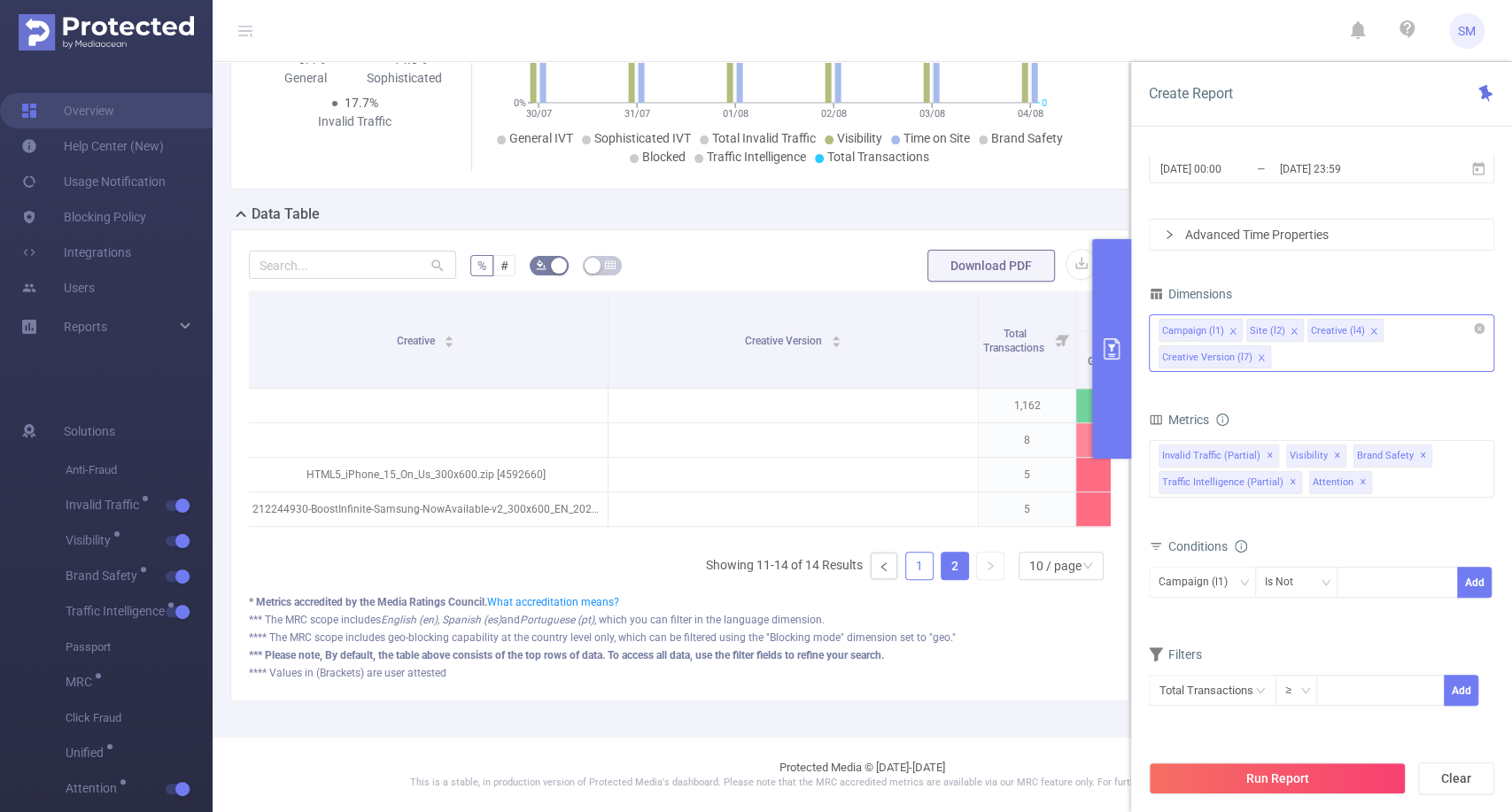
click at [916, 569] on link "1" at bounding box center [919, 566] width 26 height 26
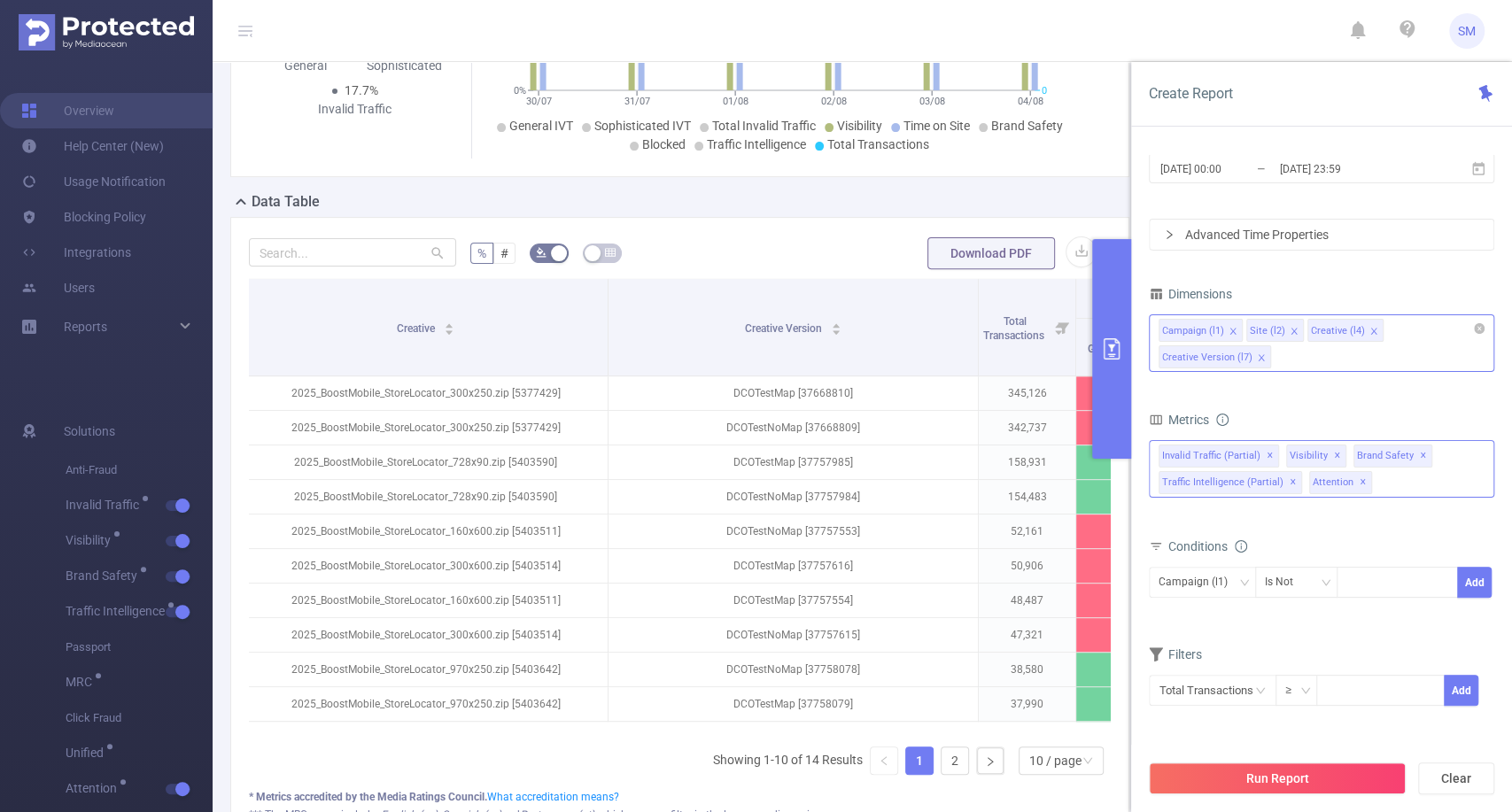
click at [1393, 484] on div "Invalid Traffic (partial) ✕ Visibility ✕ Brand Safety ✕ Traffic Intelligence (p…" at bounding box center [1322, 469] width 345 height 57
click at [1343, 137] on div "PID 1000929 - FT_BoostInfinite 1000929 - FT_BoostInfinite Time Range [DATE] 00:…" at bounding box center [1321, 489] width 380 height 705
click at [1313, 350] on div "Campaign (l1) Site (l2) Creative (l4) Creative Version (l7)" at bounding box center [1322, 342] width 345 height 57
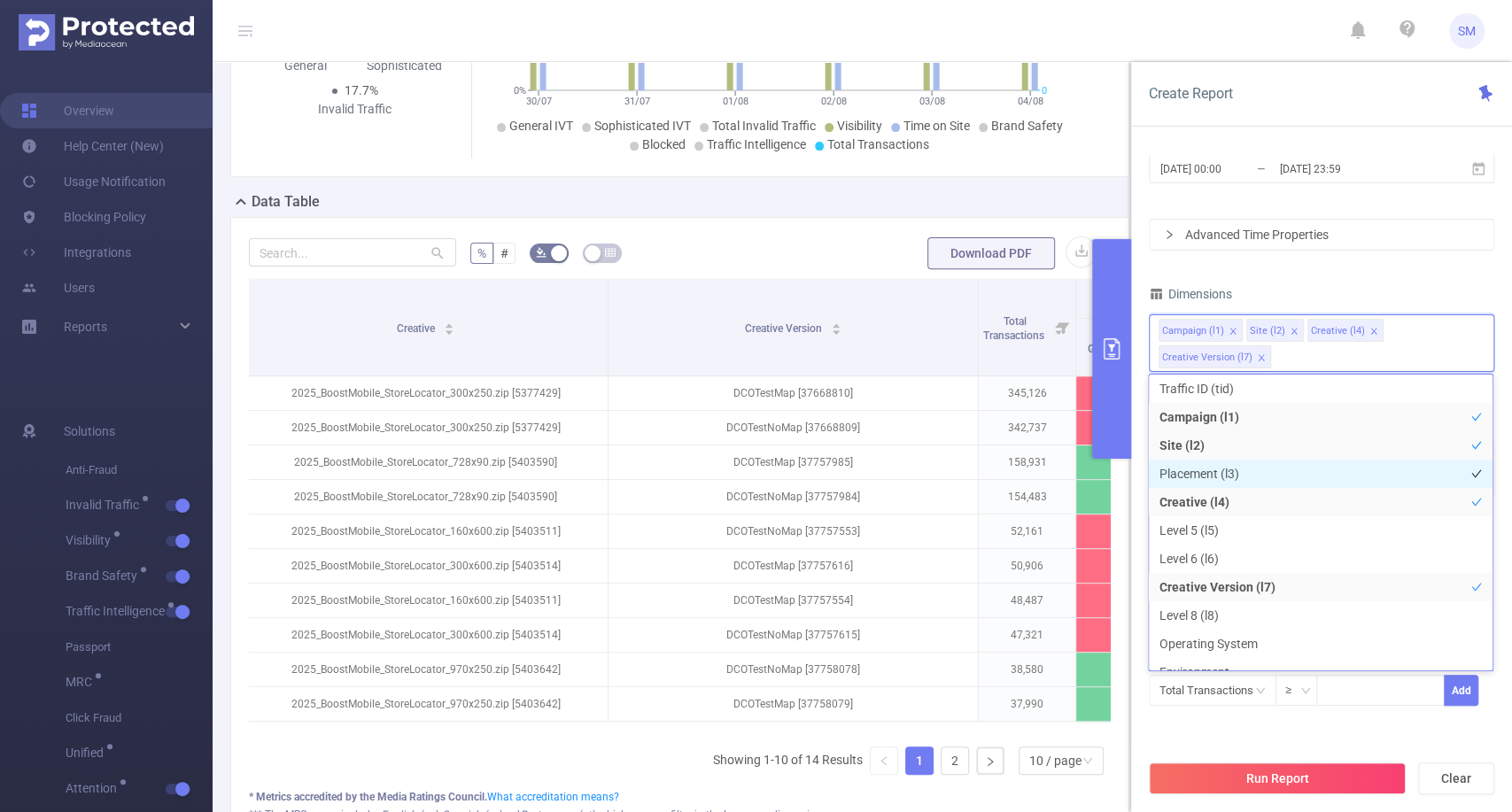
click at [1301, 475] on li "Placement (l3)" at bounding box center [1321, 473] width 344 height 28
click at [1255, 777] on button "Run Report" at bounding box center [1277, 778] width 257 height 32
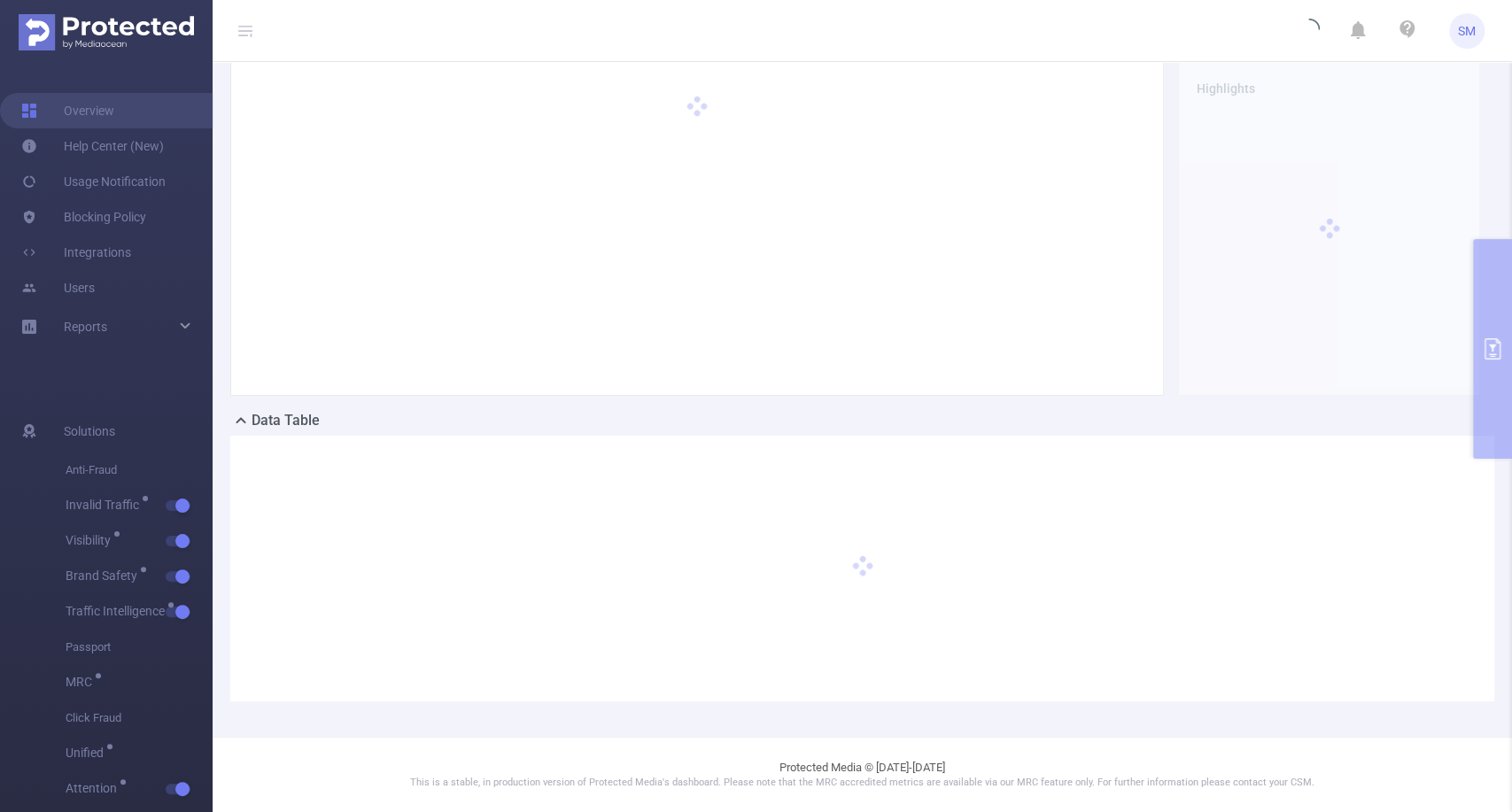
scroll to position [79, 0]
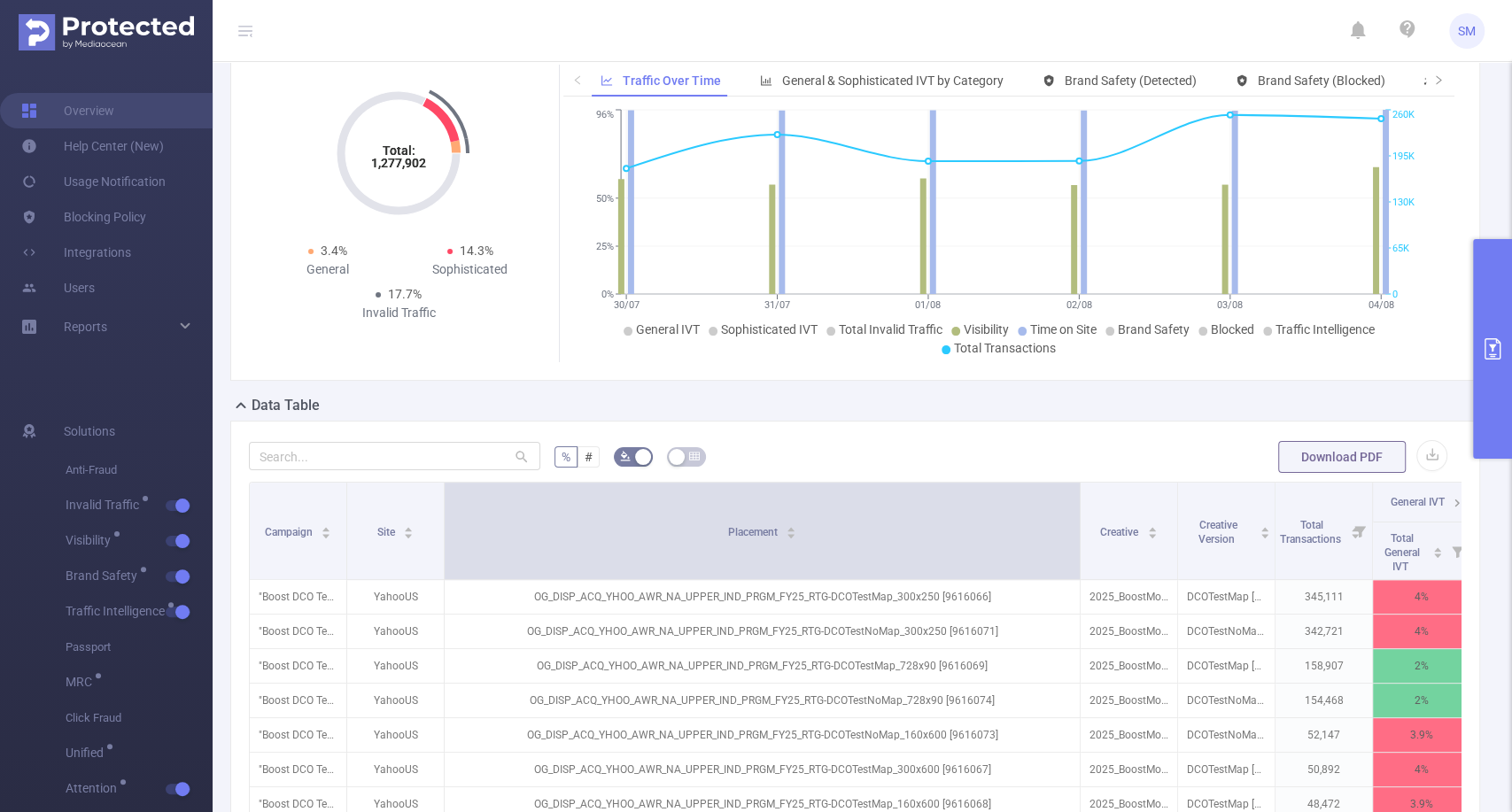
drag, startPoint x: 539, startPoint y: 531, endPoint x: 1070, endPoint y: 542, distance: 531.1
click at [1075, 542] on span at bounding box center [1079, 530] width 9 height 96
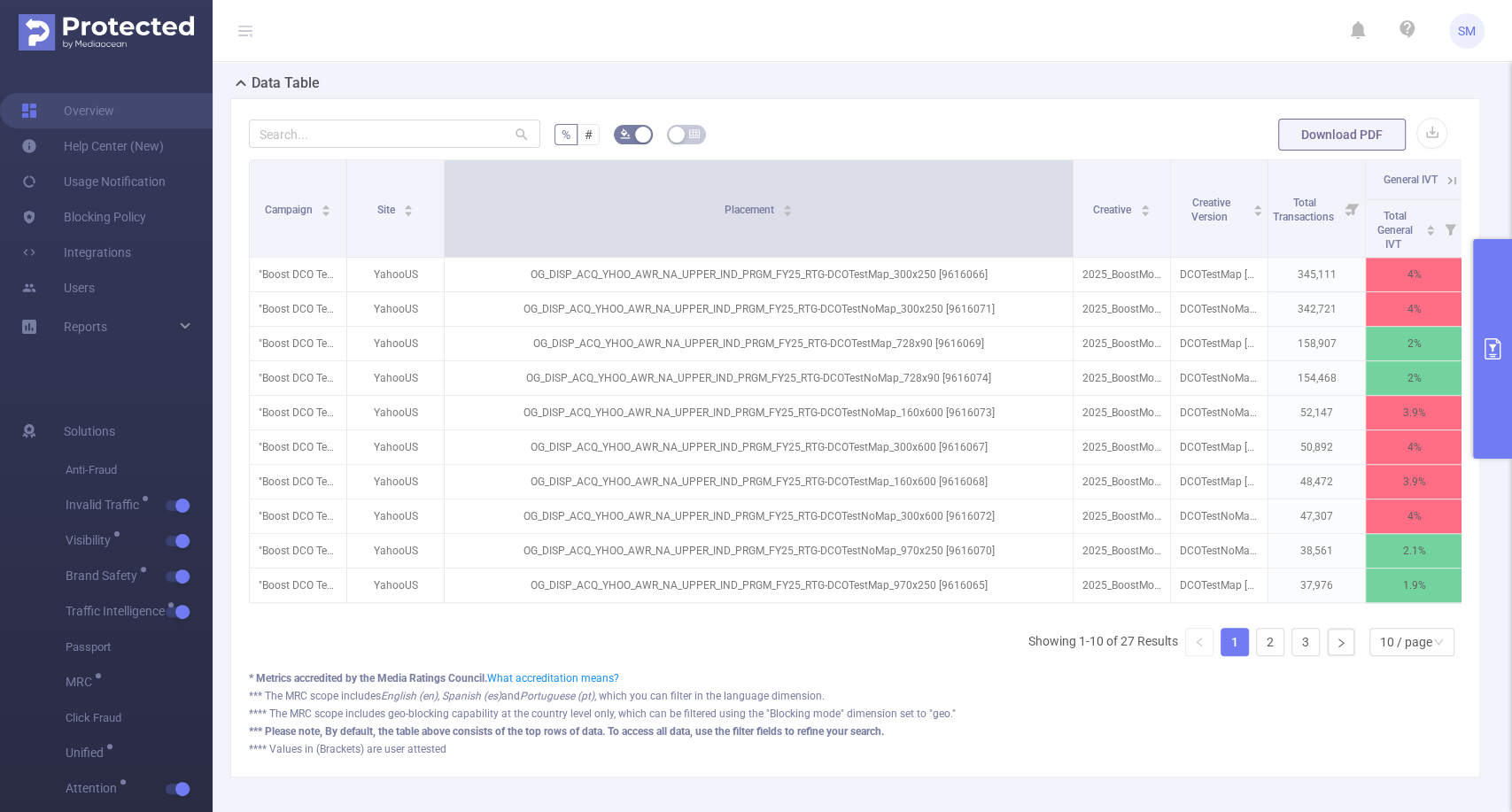
scroll to position [402, 0]
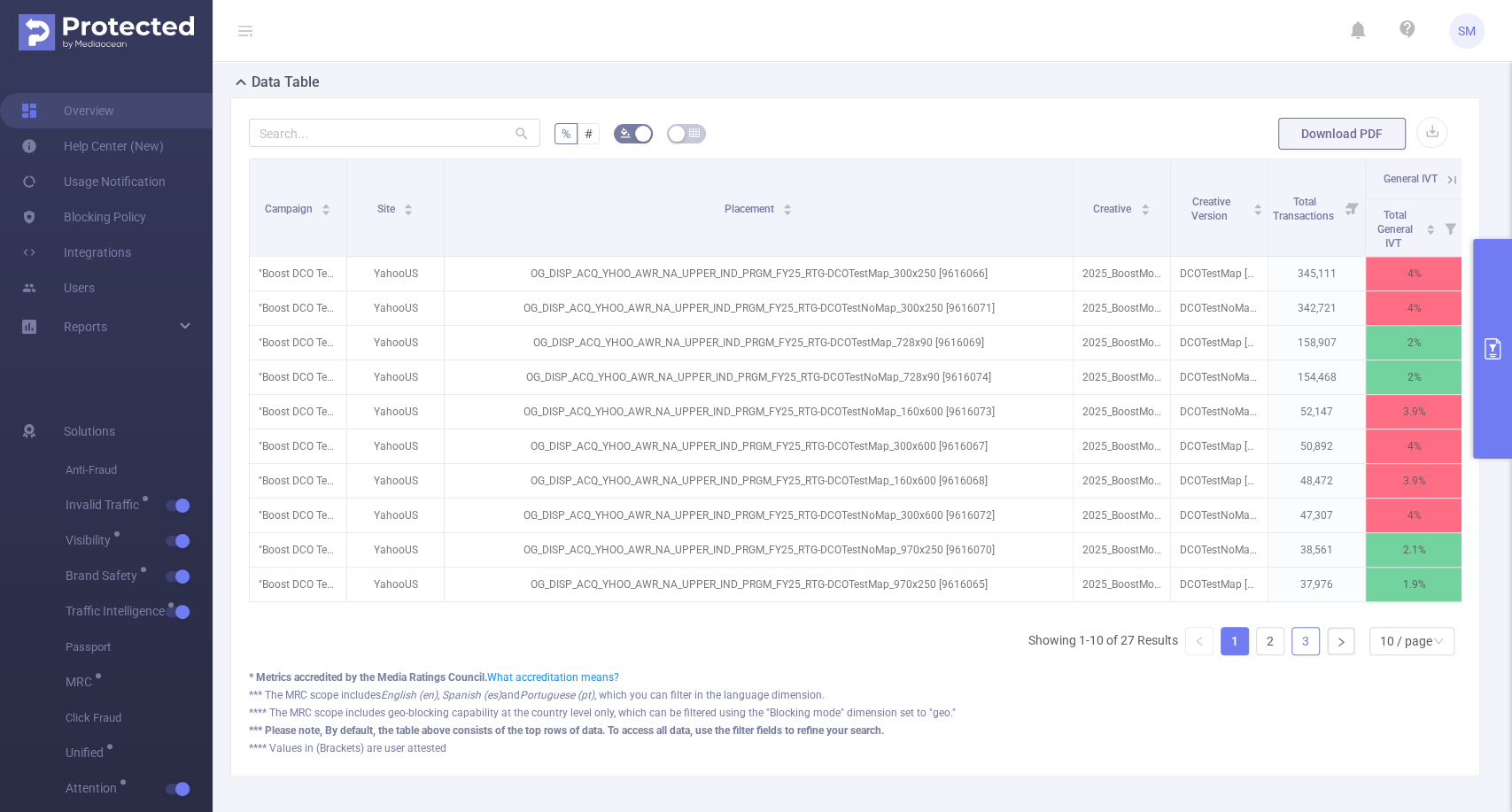
click at [1296, 654] on link "3" at bounding box center [1305, 640] width 26 height 26
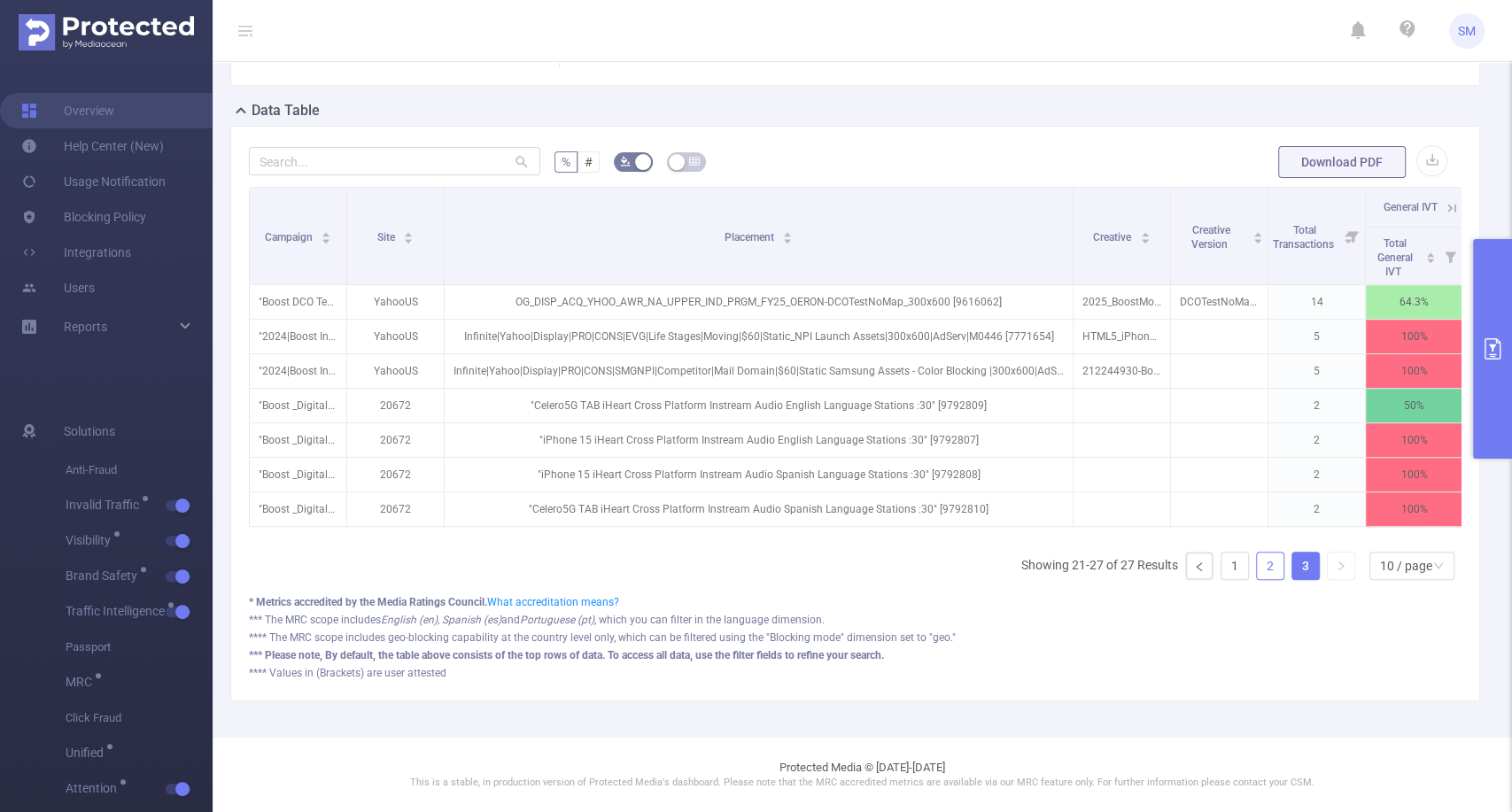
click at [1257, 563] on link "2" at bounding box center [1269, 566] width 26 height 26
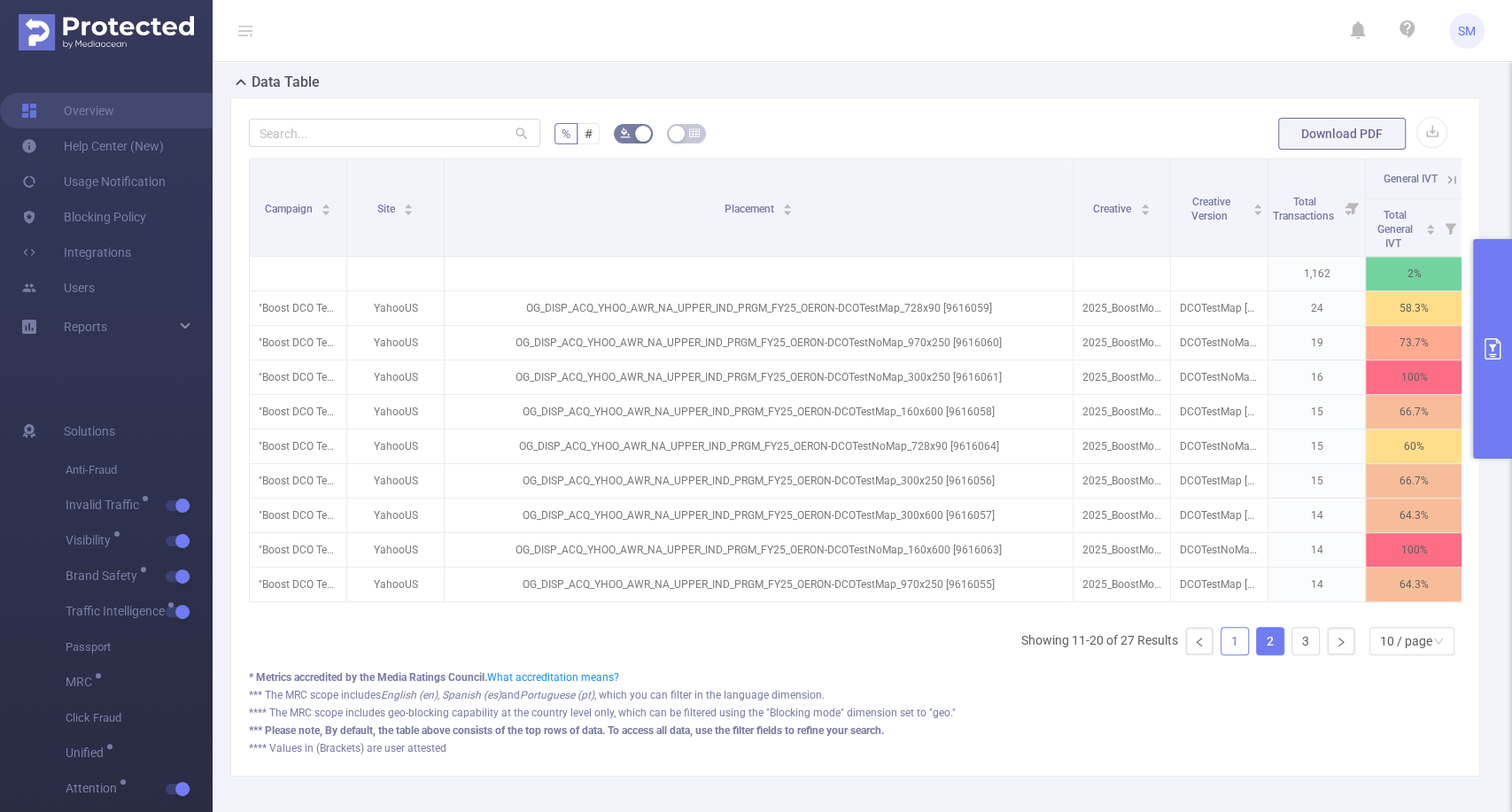
click at [1222, 654] on link "1" at bounding box center [1234, 640] width 26 height 26
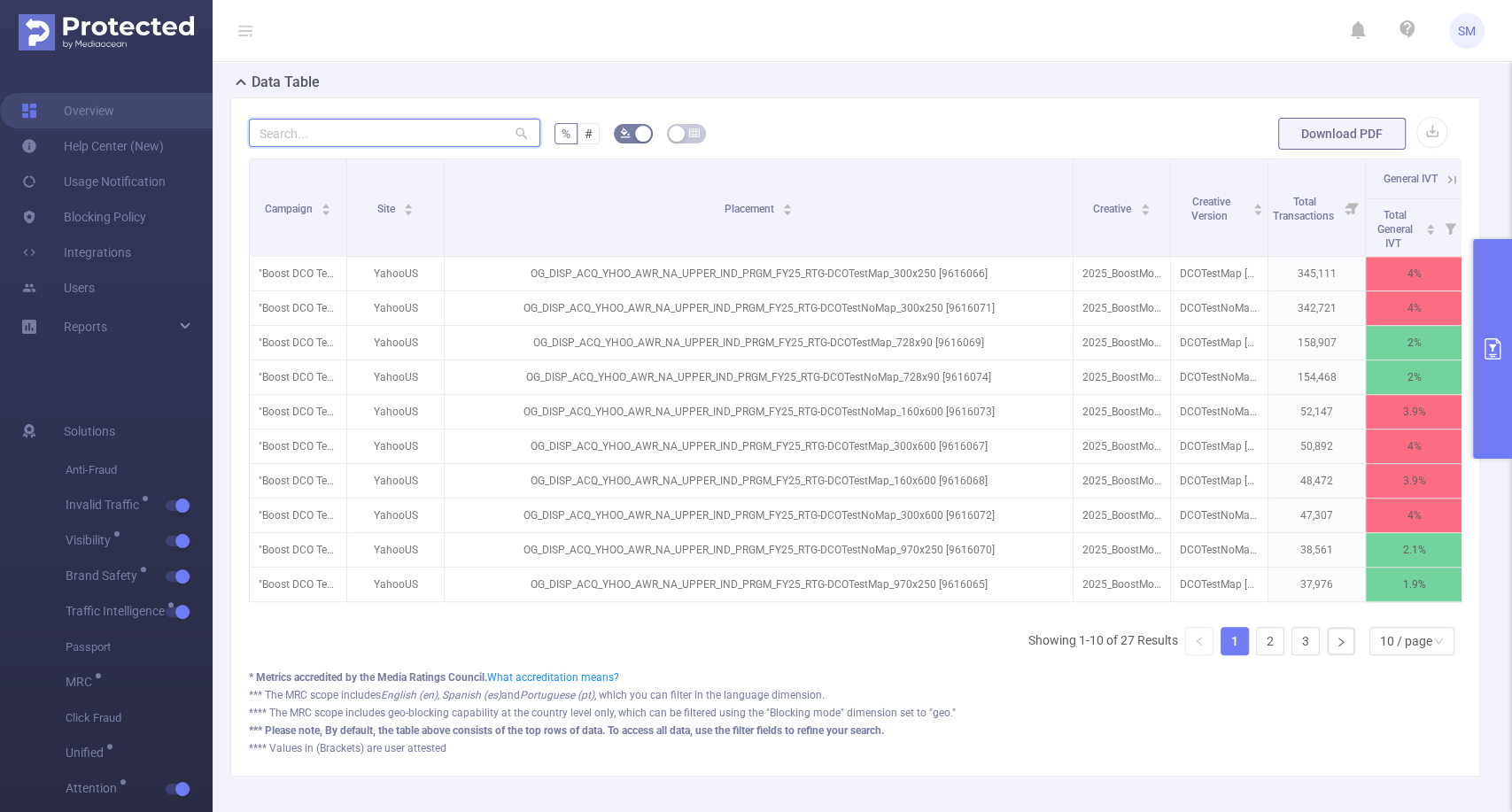
click at [423, 147] on input "text" at bounding box center [394, 132] width 291 height 28
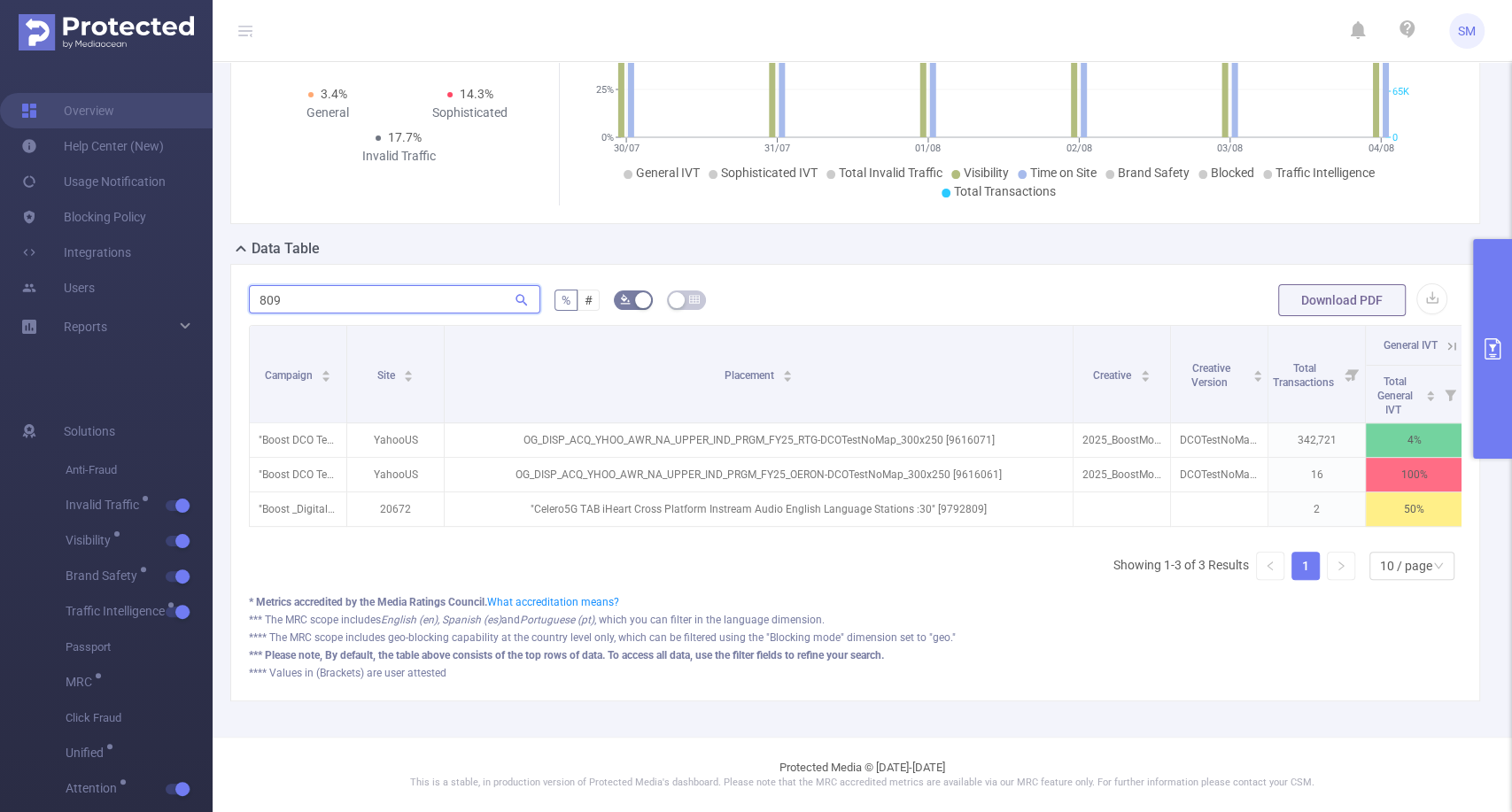
scroll to position [265, 0]
type input "809"
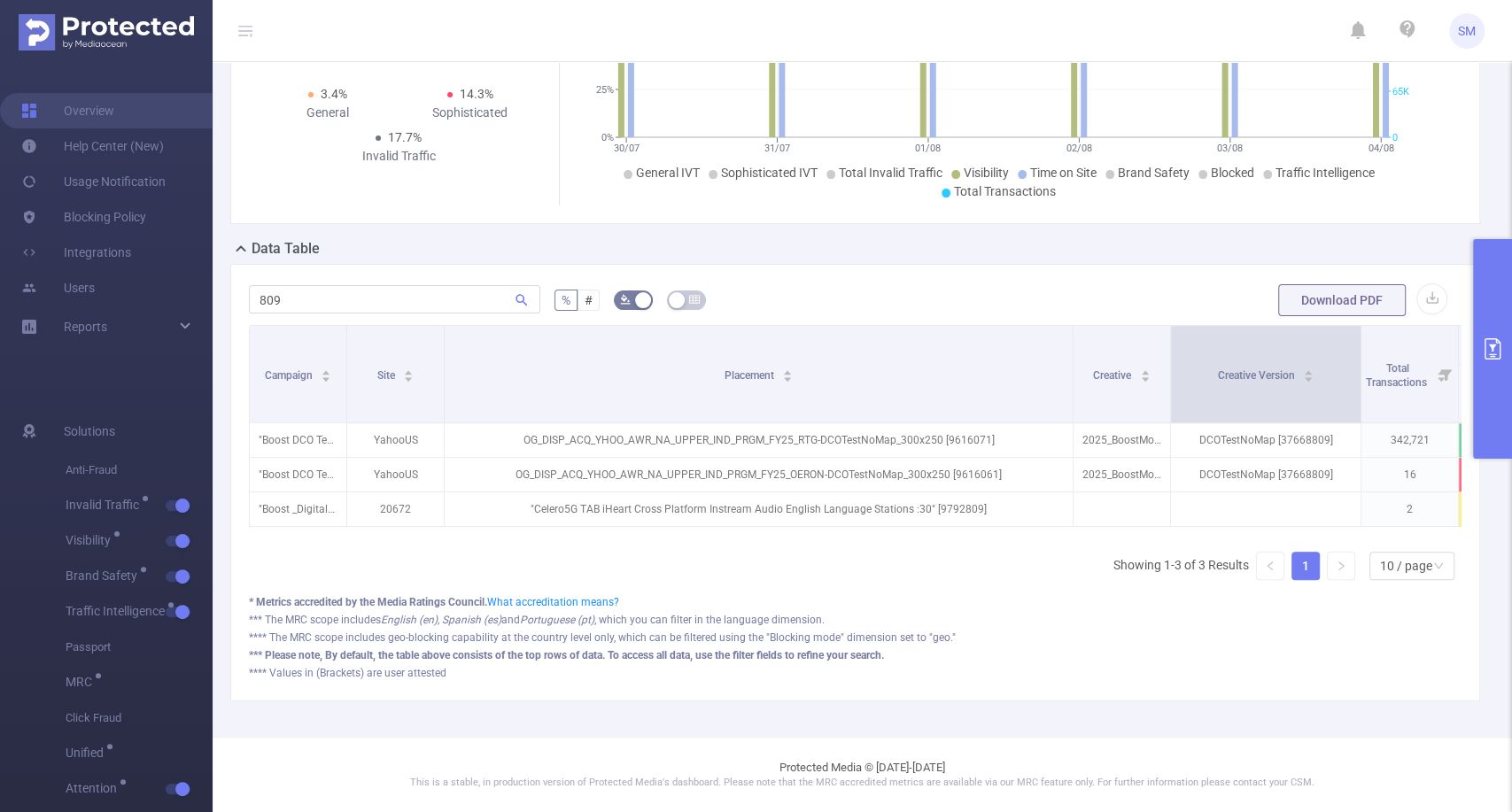
drag, startPoint x: 1263, startPoint y: 359, endPoint x: 1358, endPoint y: 346, distance: 95.9
click at [1358, 346] on span at bounding box center [1360, 374] width 9 height 96
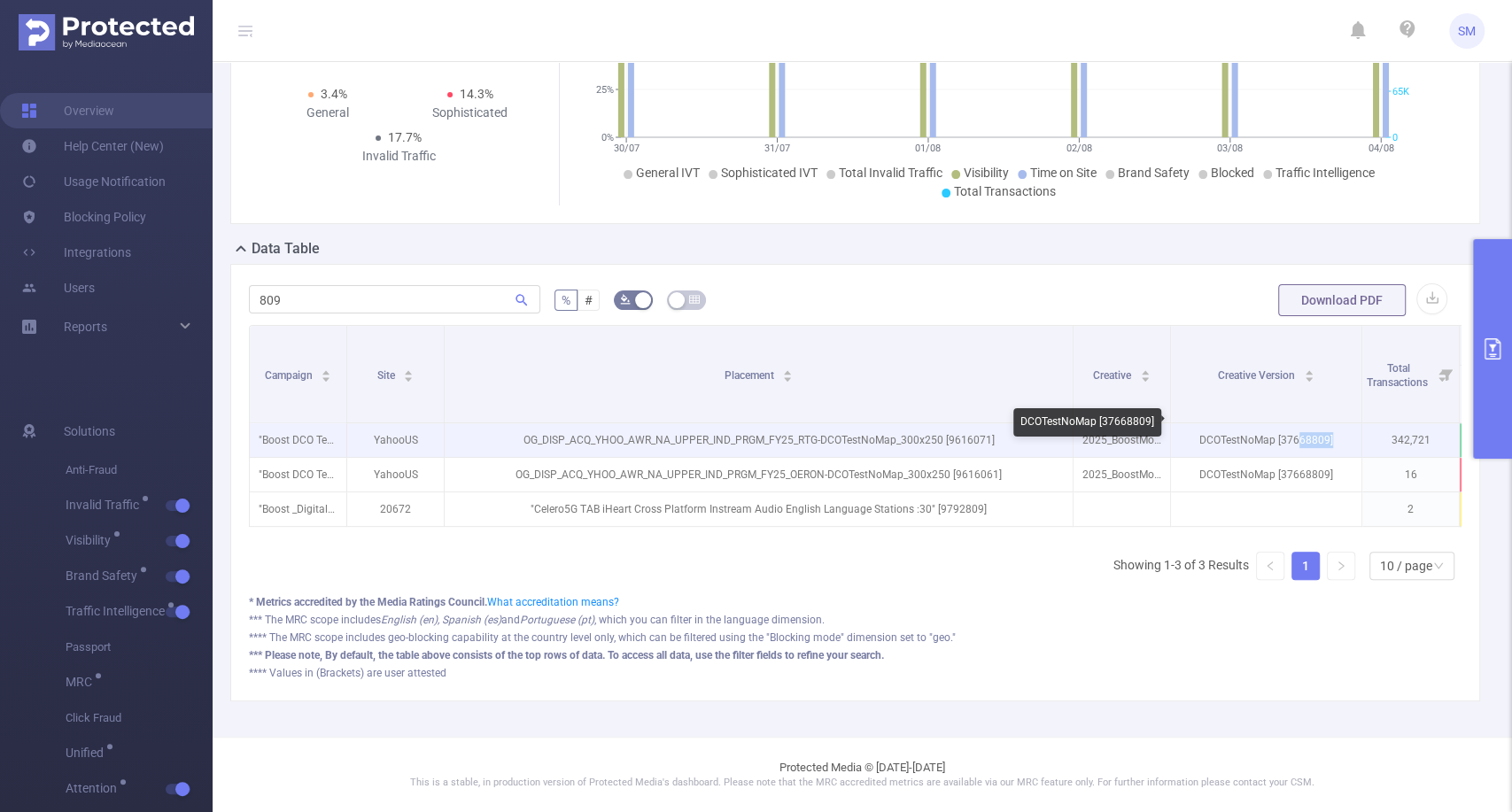
drag, startPoint x: 1344, startPoint y: 421, endPoint x: 1298, endPoint y: 431, distance: 47.1
click at [1298, 431] on p "DCOTestNoMap [37668809]" at bounding box center [1266, 439] width 190 height 34
drag, startPoint x: 1283, startPoint y: 427, endPoint x: 1326, endPoint y: 427, distance: 43.0
click at [1326, 427] on p "DCOTestNoMap [37668809]" at bounding box center [1266, 439] width 190 height 34
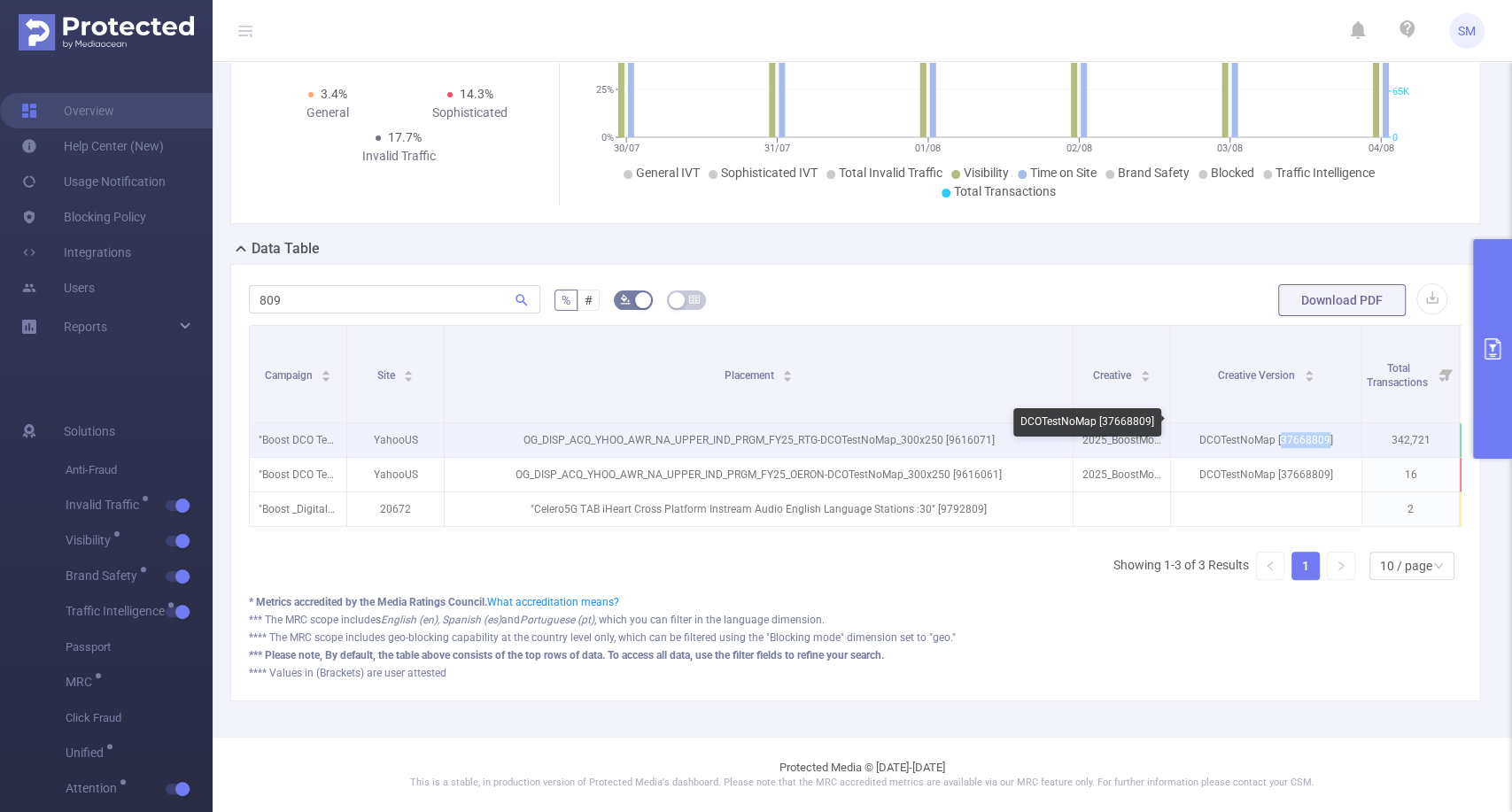
copy p "37668809"
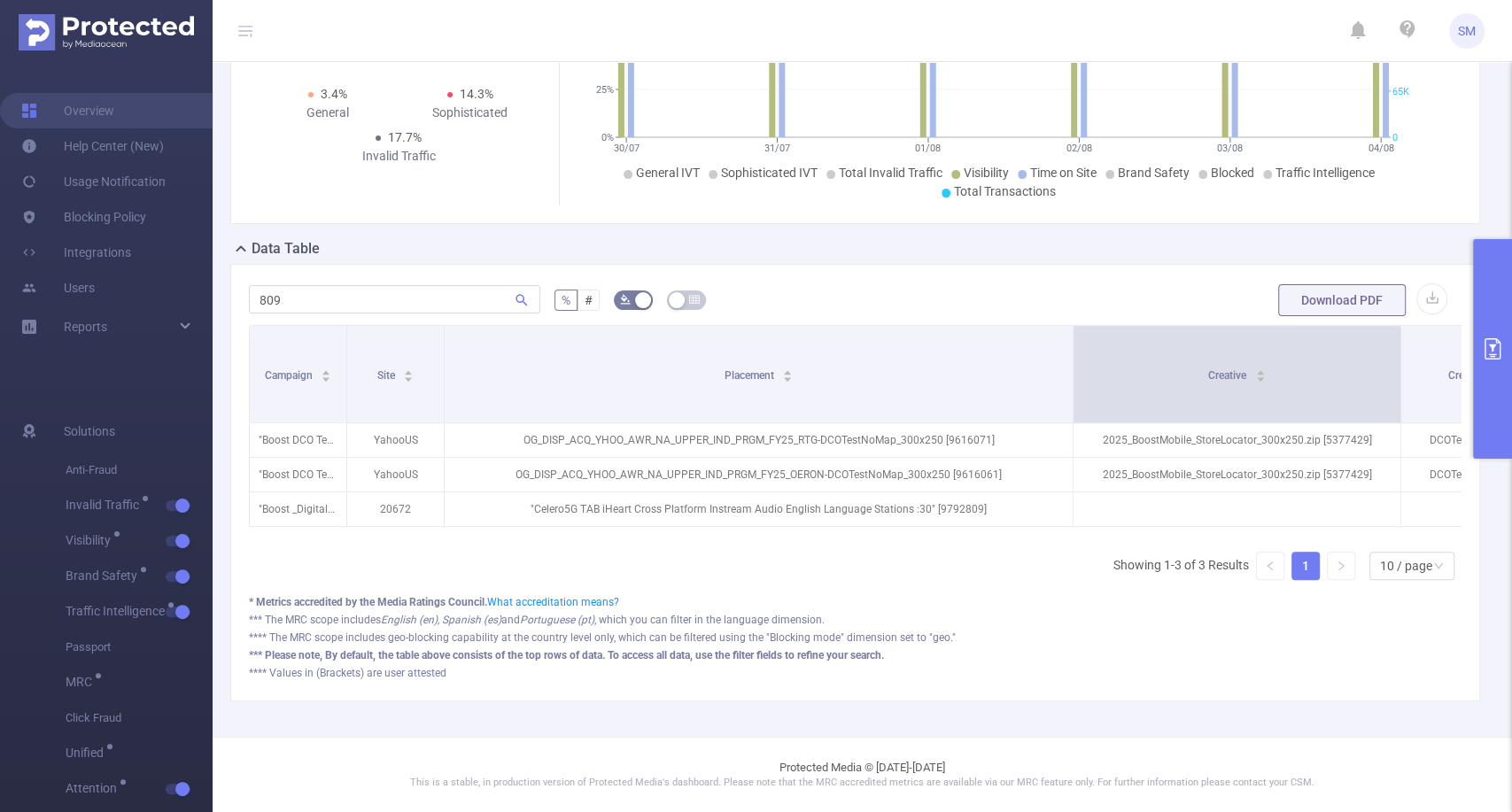
drag, startPoint x: 1167, startPoint y: 340, endPoint x: 1397, endPoint y: 360, distance: 230.9
click at [1397, 360] on span at bounding box center [1399, 374] width 9 height 96
